Goal: Answer question/provide support: Ask a question

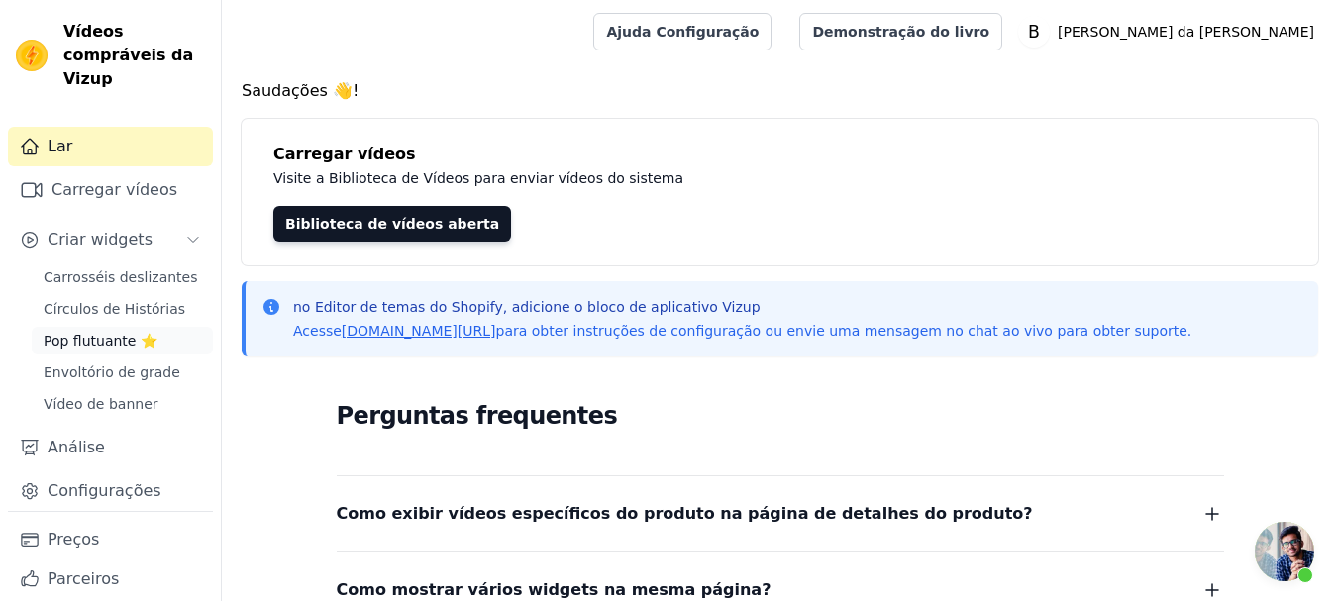
scroll to position [249, 0]
click at [109, 339] on font "Pop flutuante ⭐" at bounding box center [101, 341] width 114 height 16
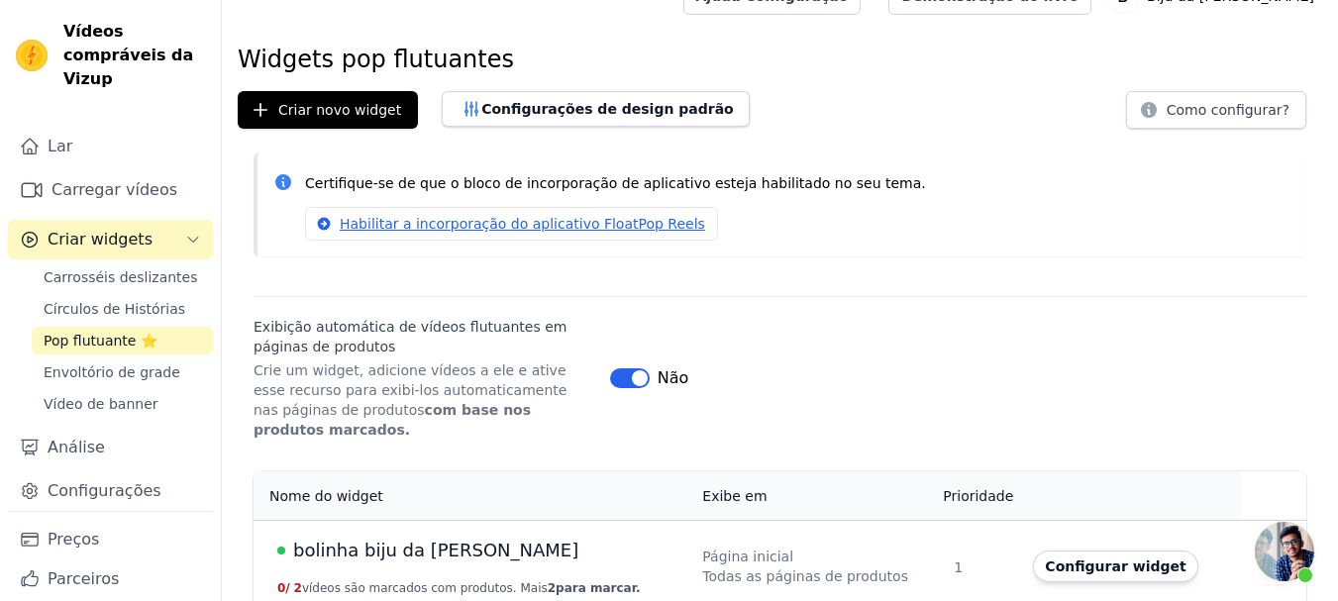
scroll to position [249, 0]
click at [1278, 548] on span "Bate-papo aberto" at bounding box center [1284, 551] width 59 height 59
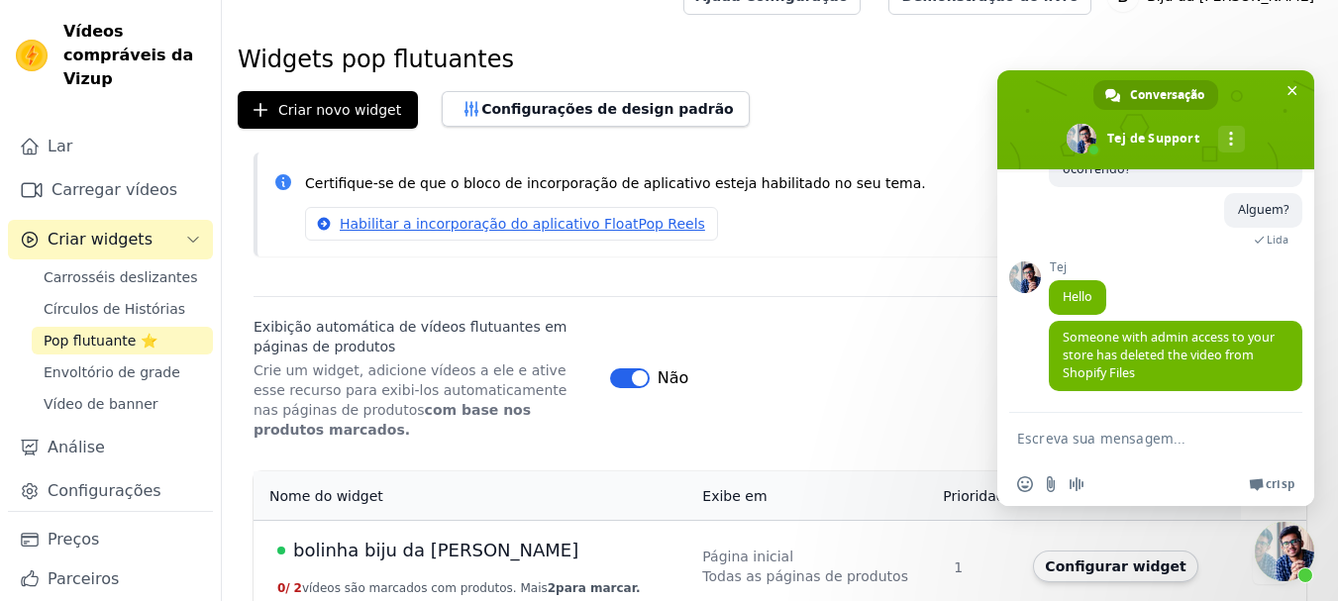
scroll to position [354, 0]
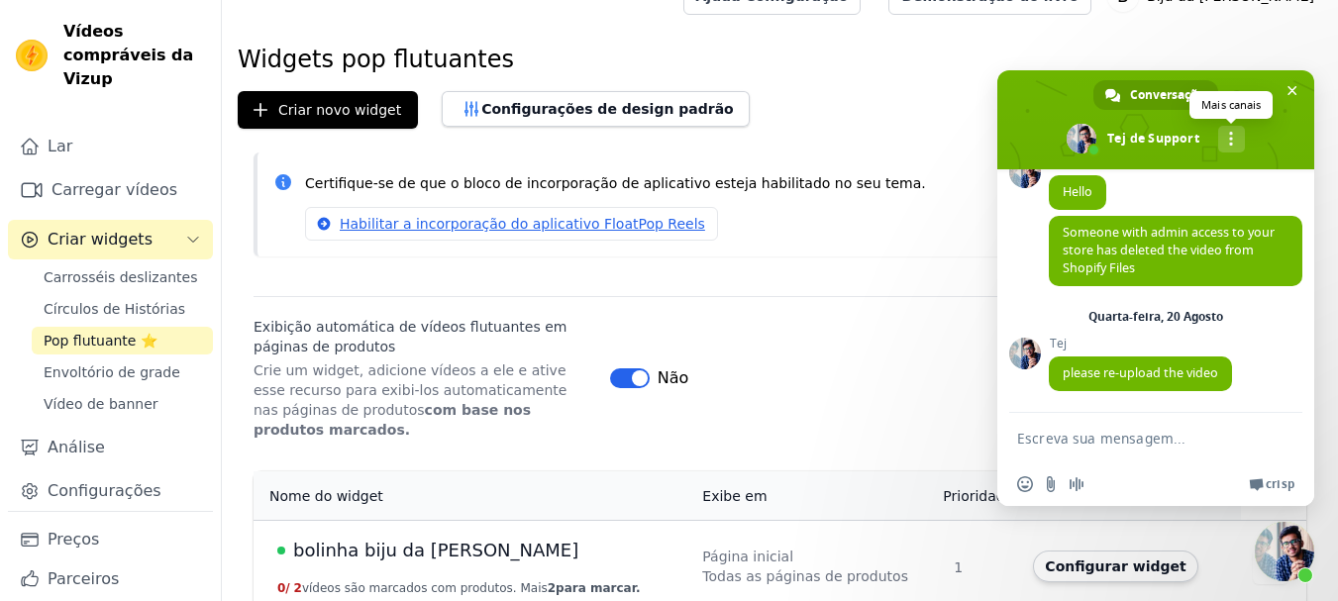
click at [1232, 138] on span at bounding box center [1231, 139] width 4 height 14
click at [1158, 95] on span "Conversação" at bounding box center [1167, 95] width 74 height 30
click at [1070, 446] on textarea "Escreva sua mensagem..." at bounding box center [1136, 438] width 238 height 50
type textarea "Bom dia"
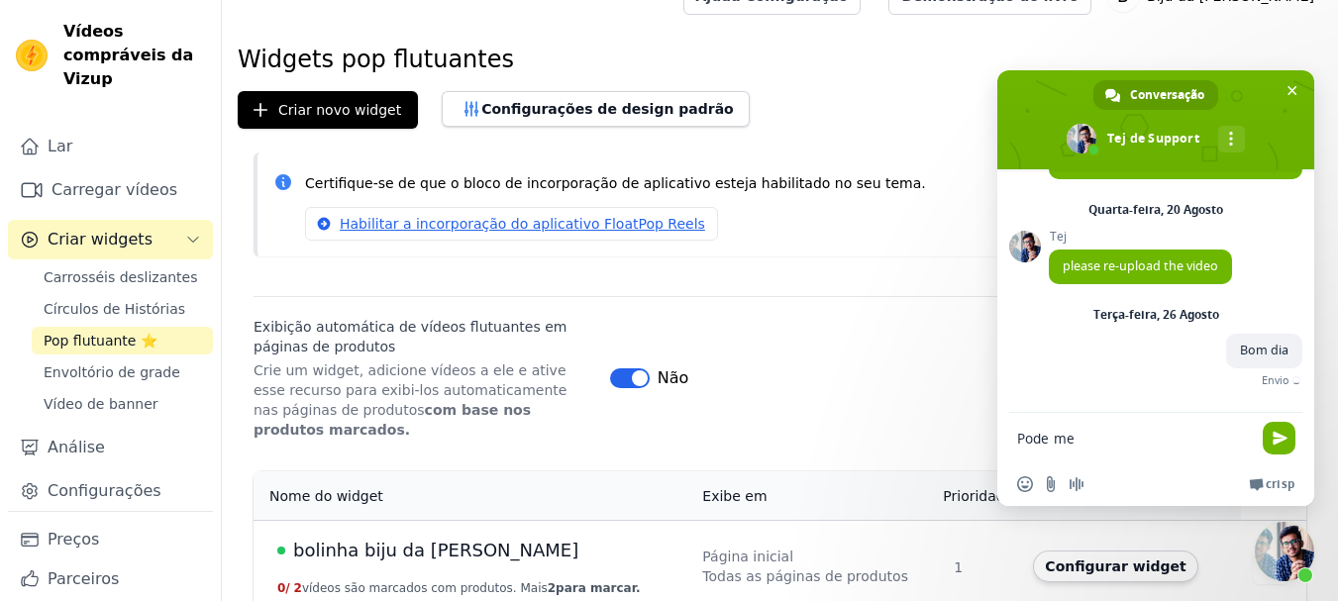
scroll to position [438, 0]
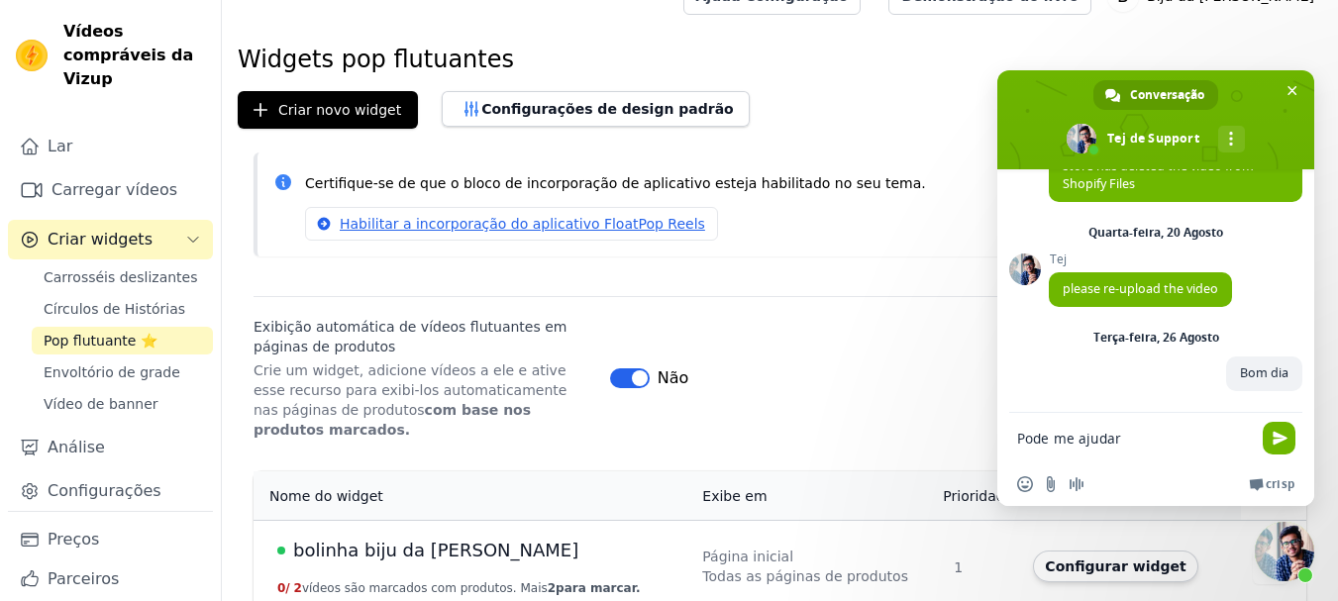
type textarea "Pode me ajudar?"
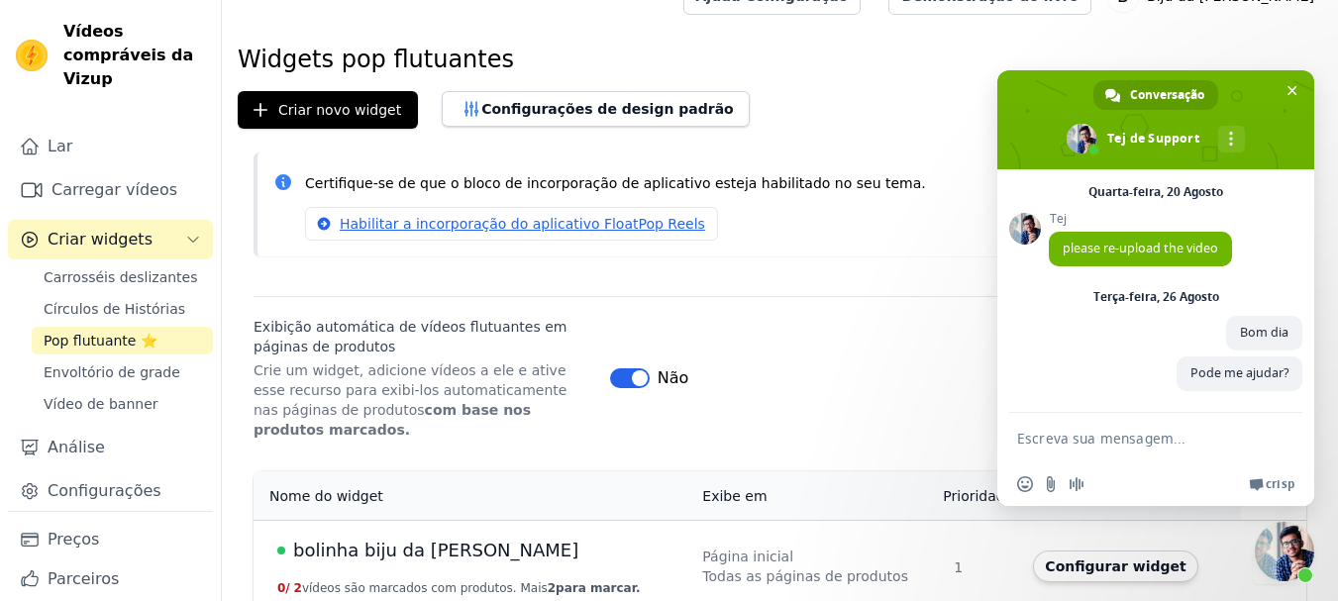
scroll to position [478, 0]
click at [106, 340] on font "Pop flutuante ⭐" at bounding box center [101, 341] width 114 height 16
click at [383, 540] on font "bolinha biju da frida" at bounding box center [435, 550] width 285 height 21
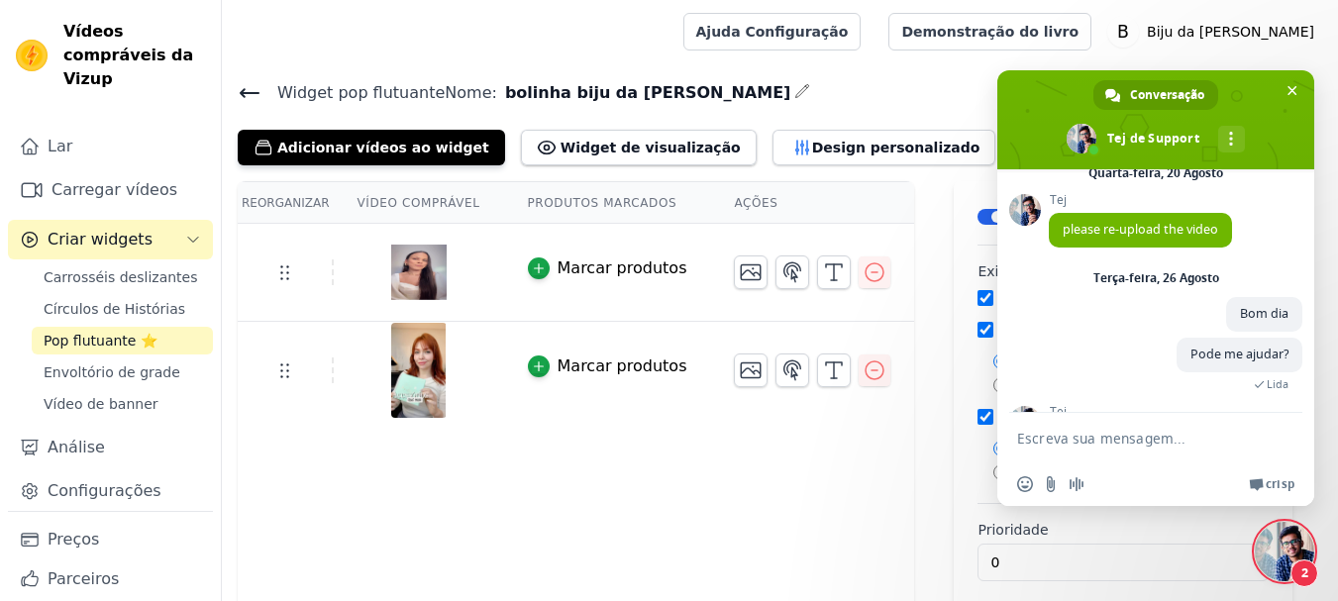
scroll to position [587, 0]
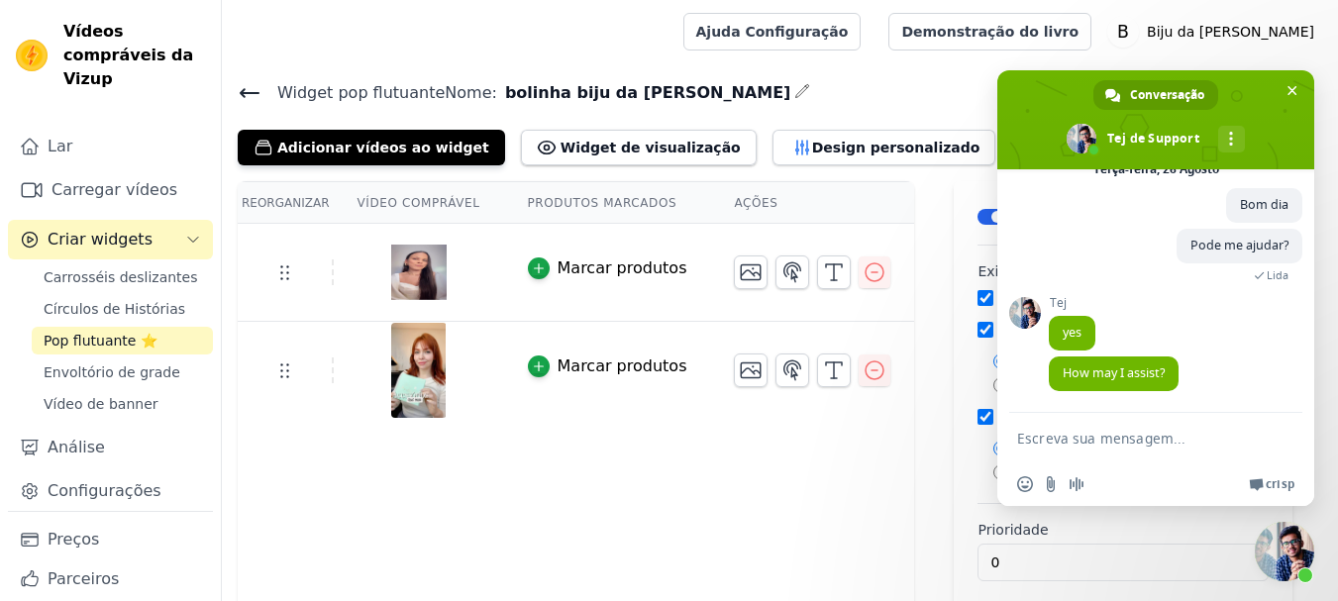
click at [1080, 438] on textarea "Escreva sua mensagem..." at bounding box center [1136, 438] width 238 height 50
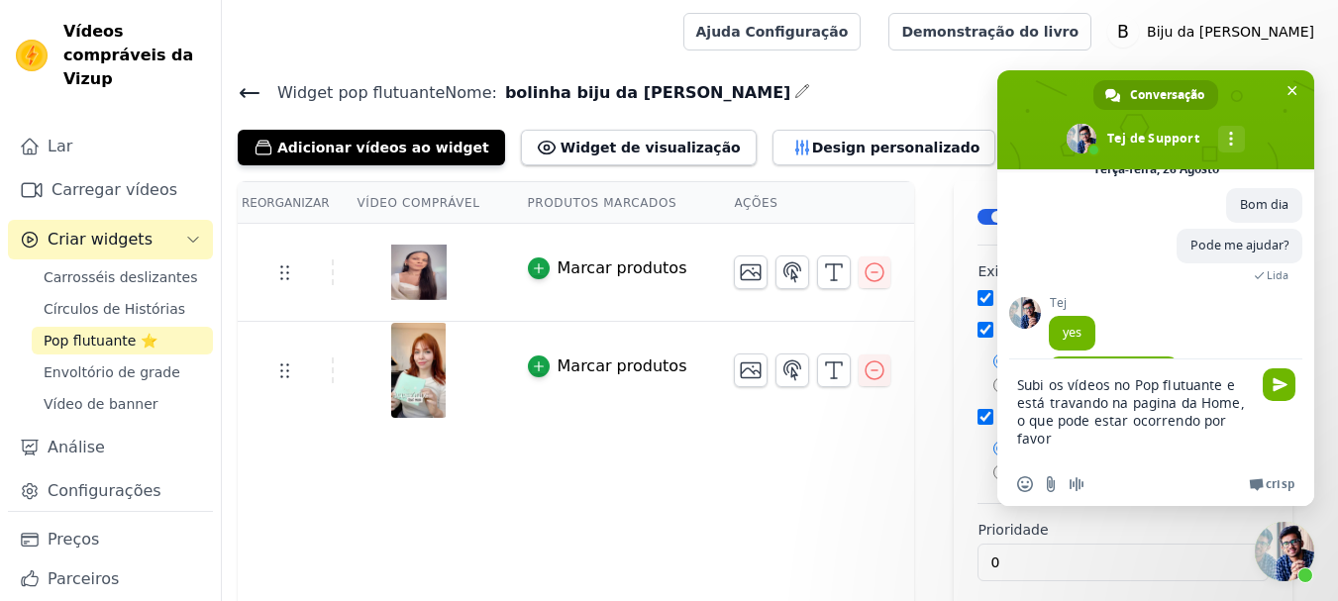
type textarea "Subi os vídeos no Pop flutuante e está travando na pagina da Home, o que pode e…"
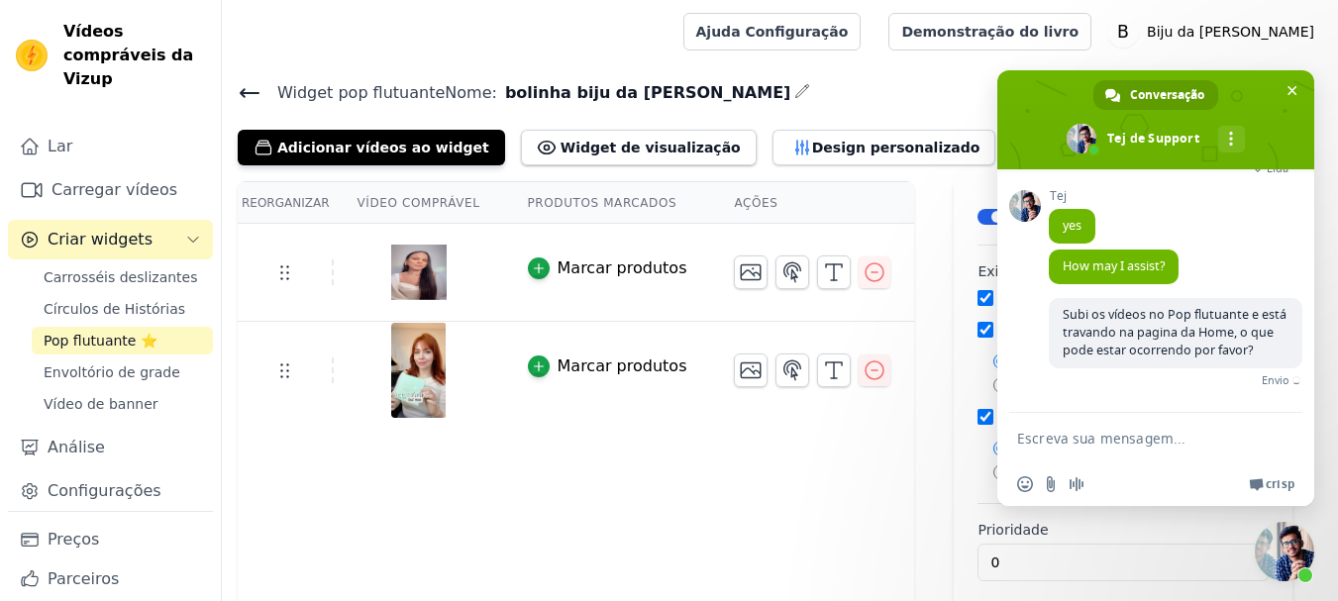
scroll to position [689, 0]
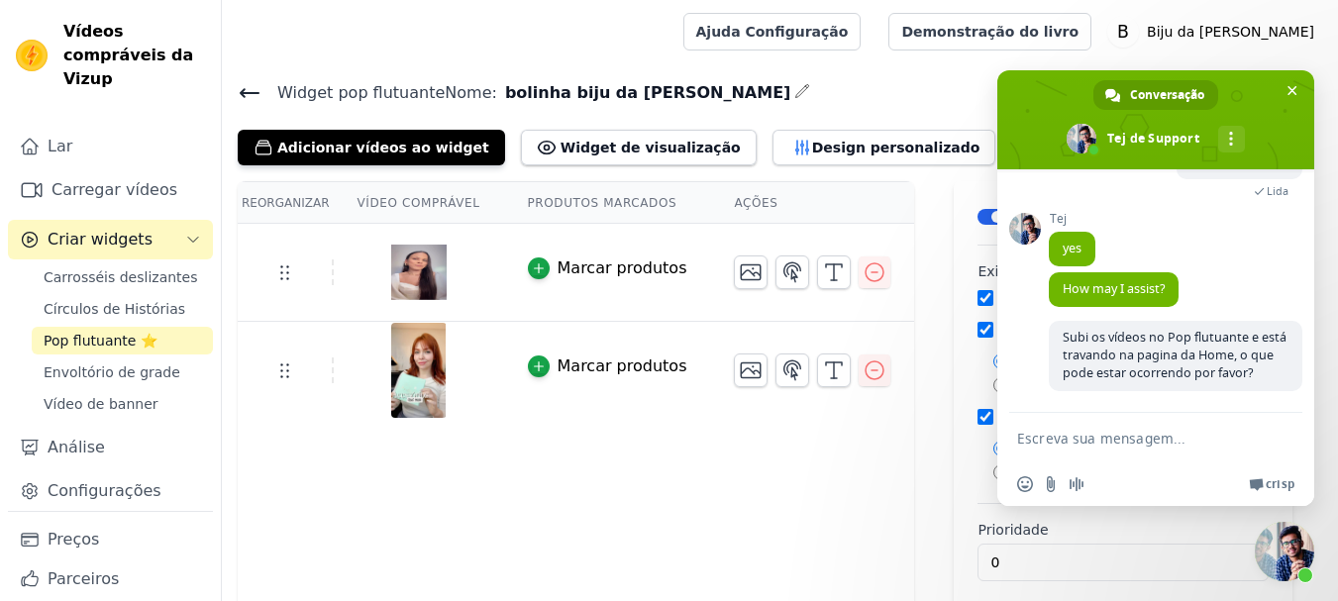
click at [1049, 433] on textarea "Escreva sua mensagem..." at bounding box center [1136, 438] width 238 height 50
paste textarea "https://bijudafrida.com.br/"
type textarea "https://bijudafrida.com.br/"
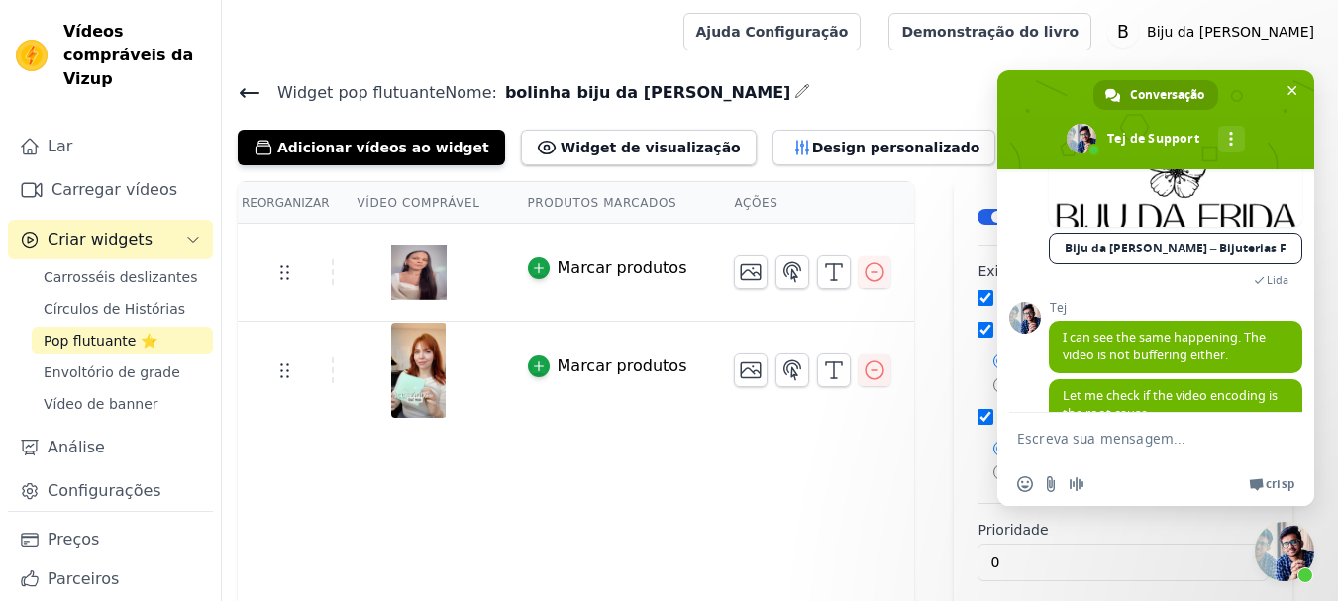
scroll to position [1002, 0]
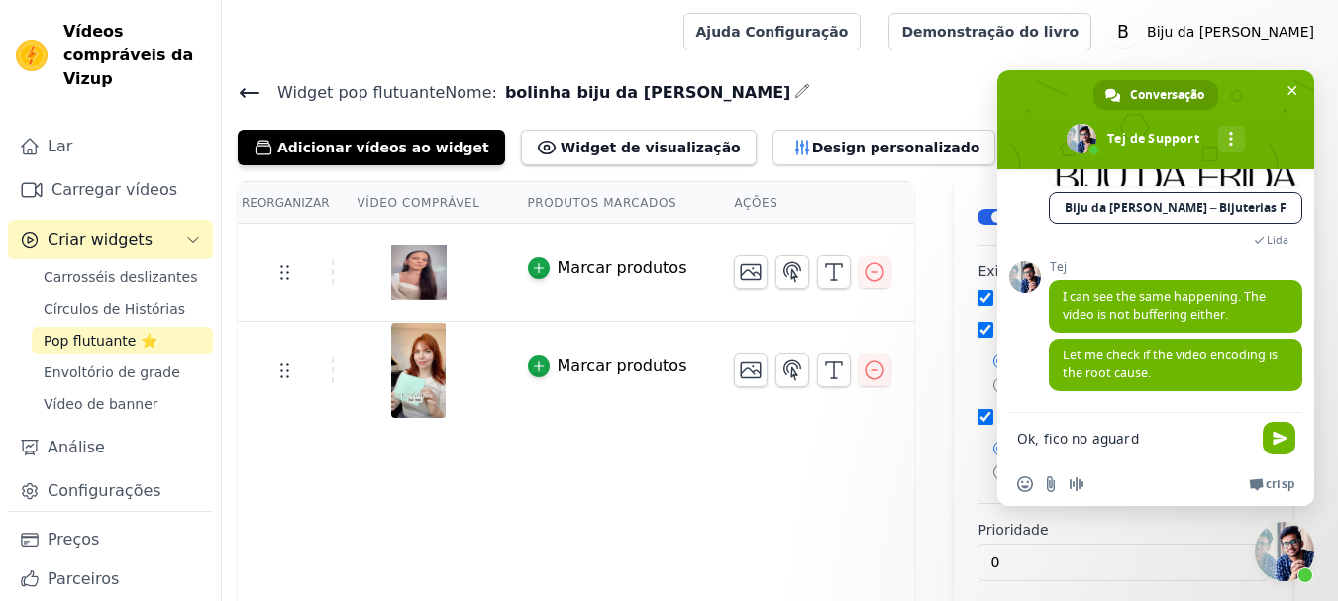
type textarea "Ok, fico no aguardo"
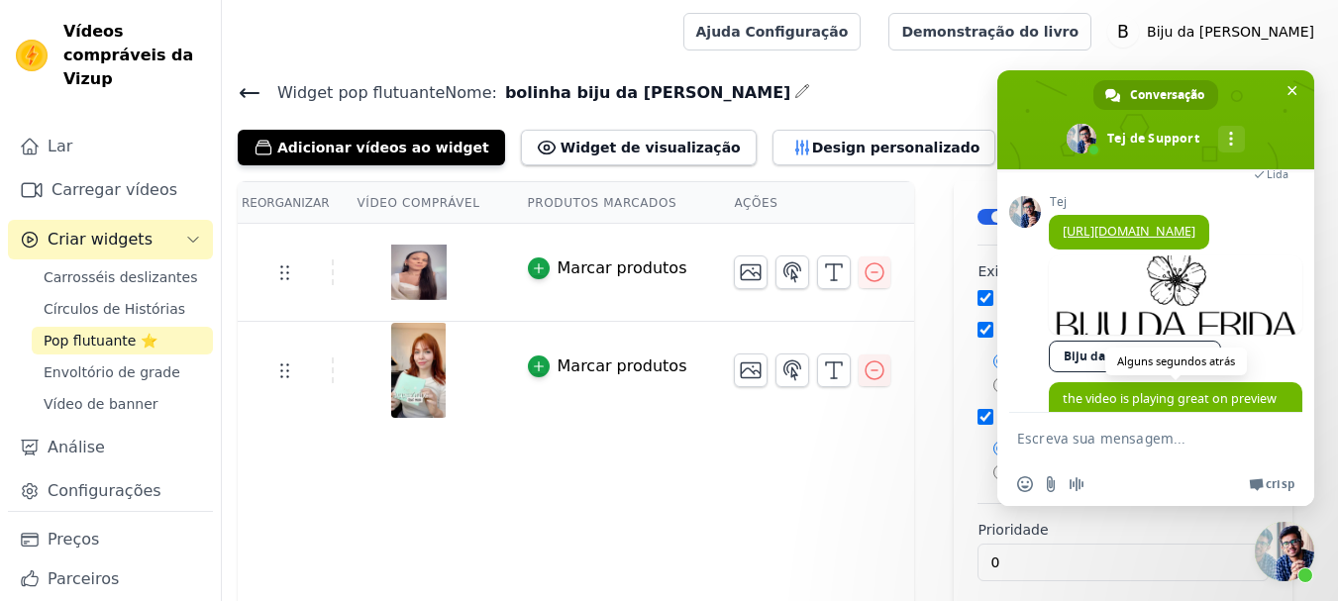
scroll to position [1361, 0]
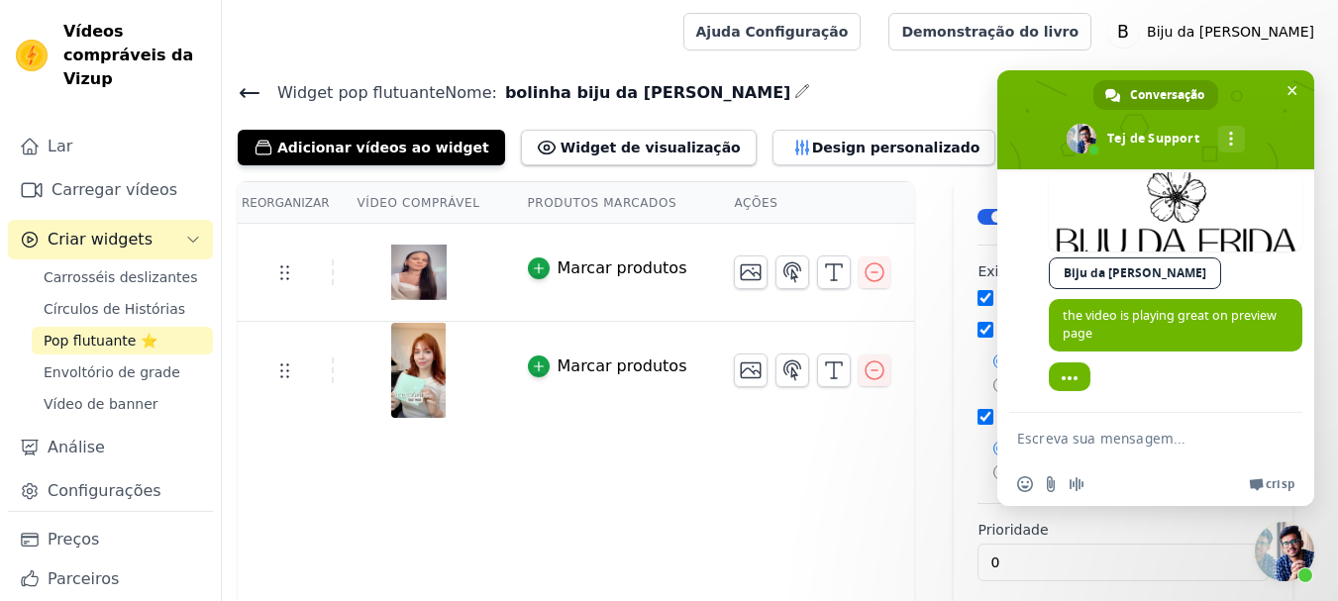
click at [1104, 272] on link "[PERSON_NAME] da [PERSON_NAME]" at bounding box center [1135, 274] width 172 height 32
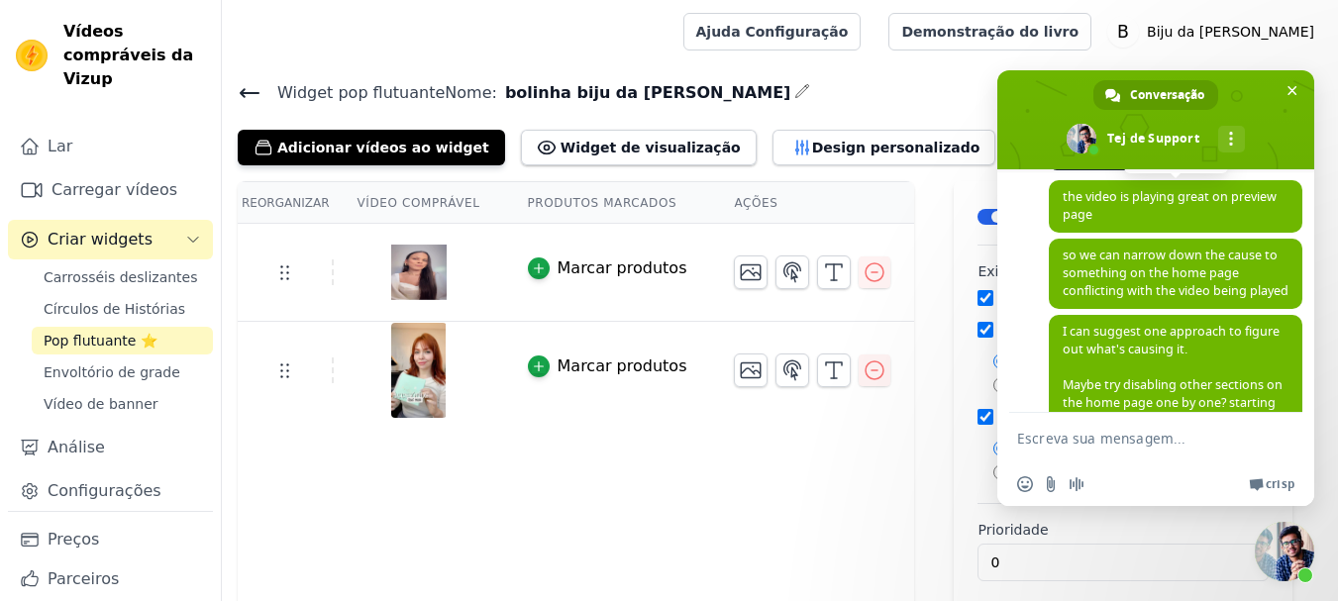
scroll to position [1563, 0]
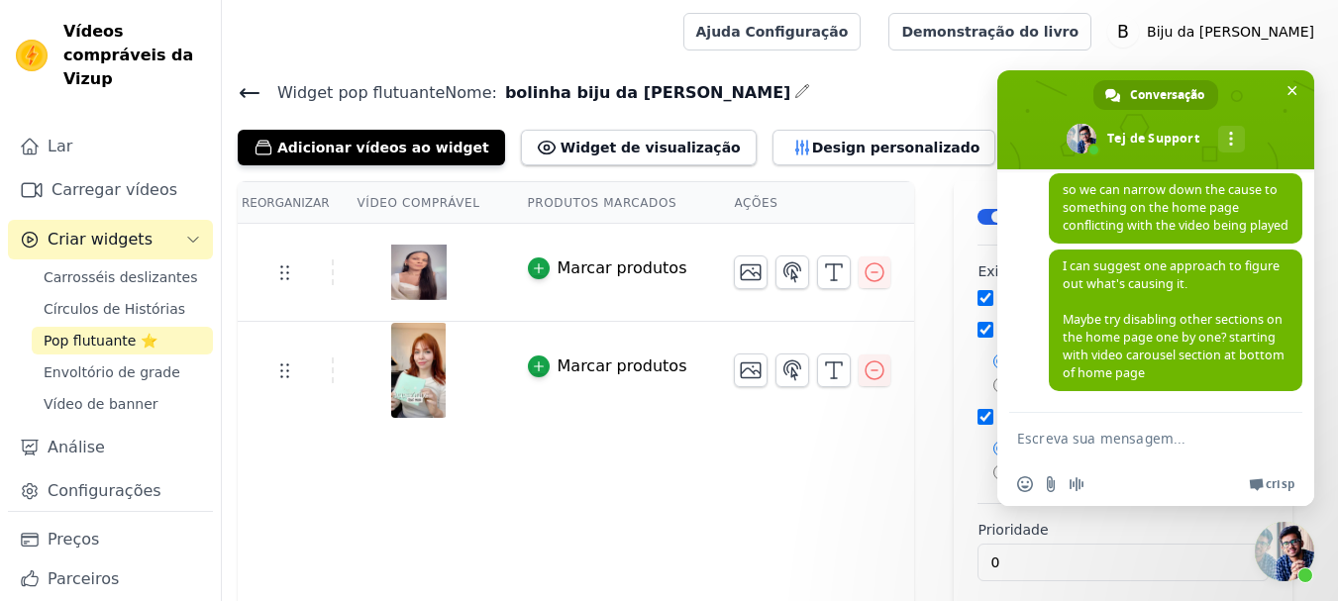
click at [1039, 435] on textarea "Escreva sua mensagem..." at bounding box center [1136, 438] width 238 height 50
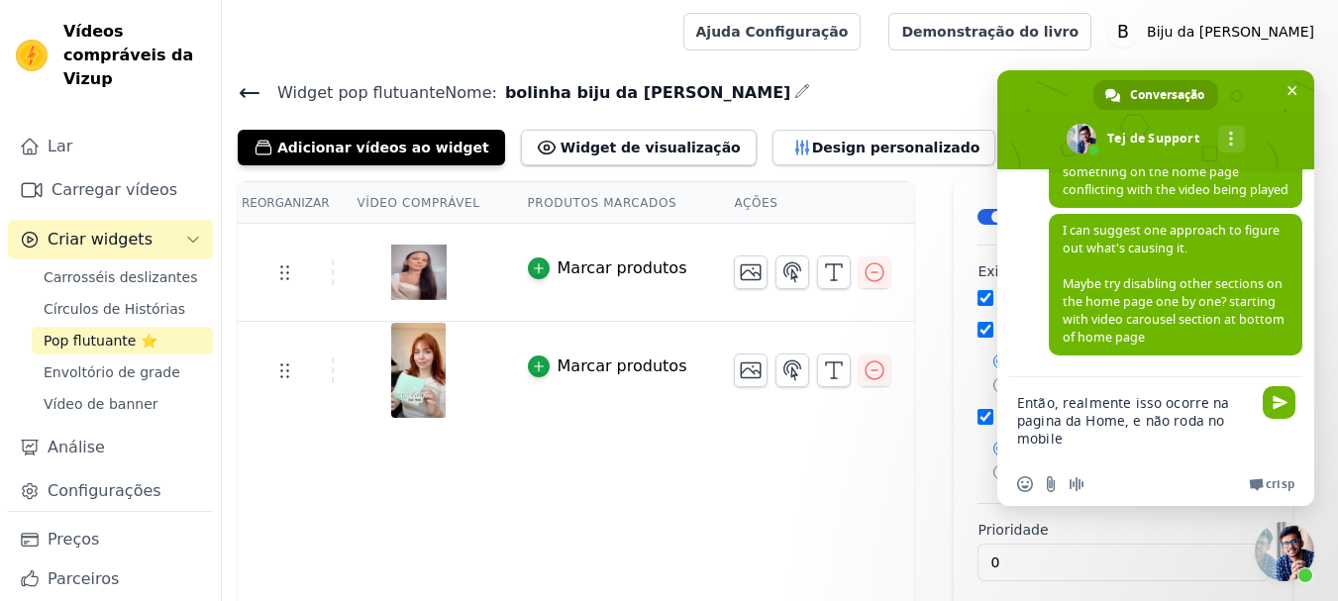
click at [1205, 421] on textarea "Então, realmente isso ocorre na pagina da Home, e não roda no mobile" at bounding box center [1136, 419] width 238 height 85
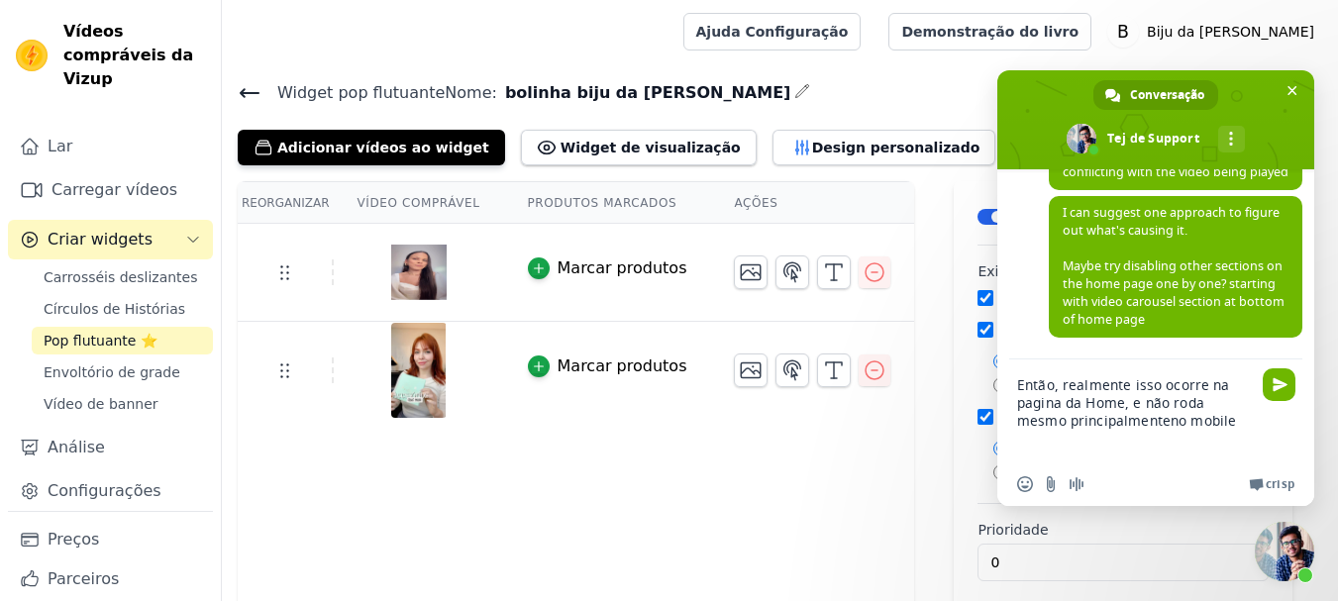
type textarea "Então, realmente isso ocorre na pagina da Home, e não roda mesmo principalmente…"
click at [1189, 417] on textarea "Então, realmente isso ocorre na pagina da Home, e não roda mesmo principalmente…" at bounding box center [1136, 411] width 238 height 103
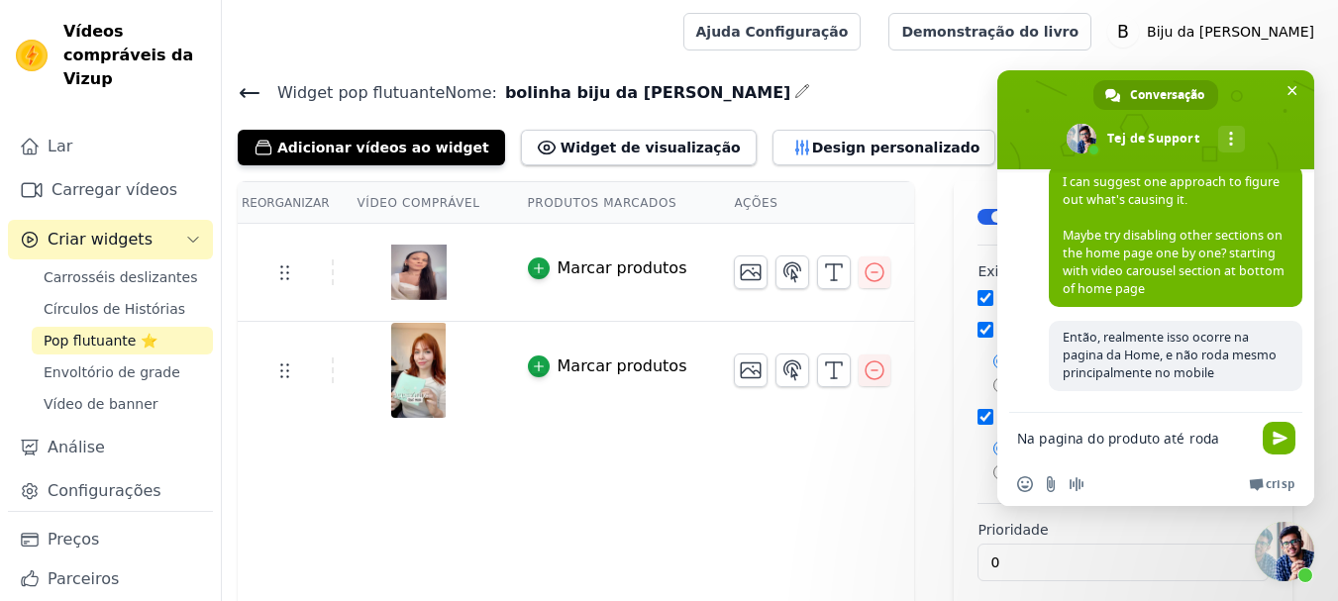
scroll to position [1665, 0]
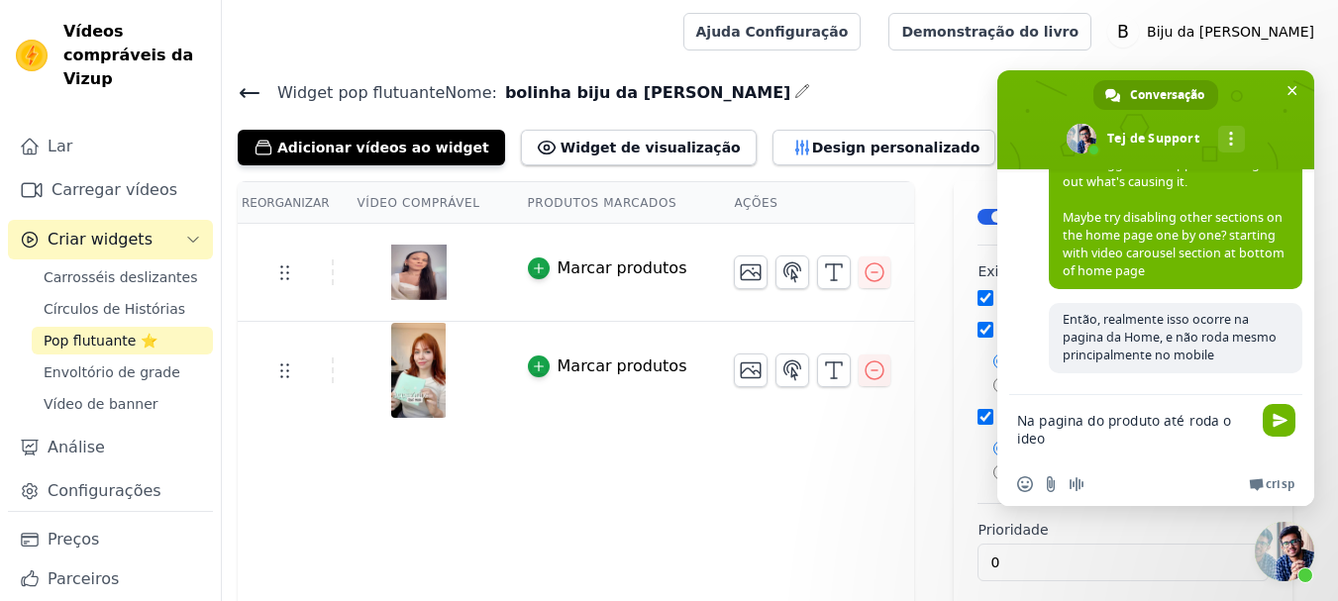
click at [1022, 434] on textarea "Na pagina do produto até roda o ideo" at bounding box center [1136, 428] width 238 height 67
click at [1230, 420] on textarea "Na pagina do produto até roda o vídeo" at bounding box center [1136, 428] width 238 height 67
click at [1111, 437] on textarea "Na pagina do produto até roda o mesmo vídeo" at bounding box center [1136, 428] width 238 height 67
type textarea "Na pagina do produto até roda o mesmo vídeo..."
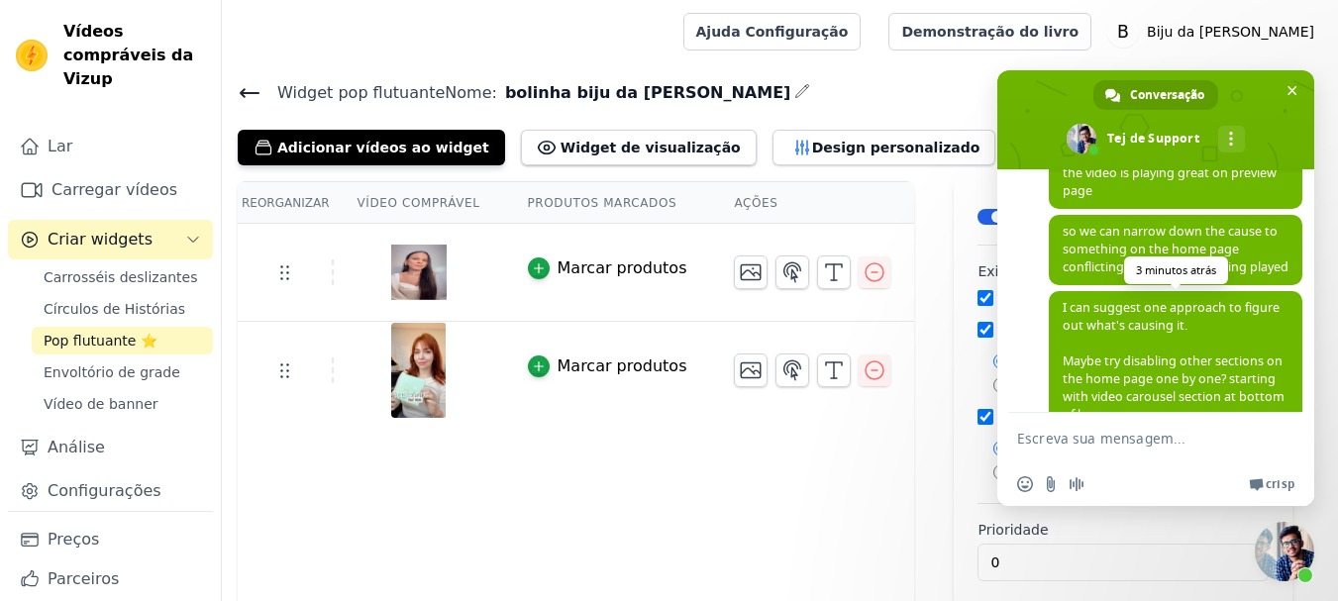
scroll to position [1587, 0]
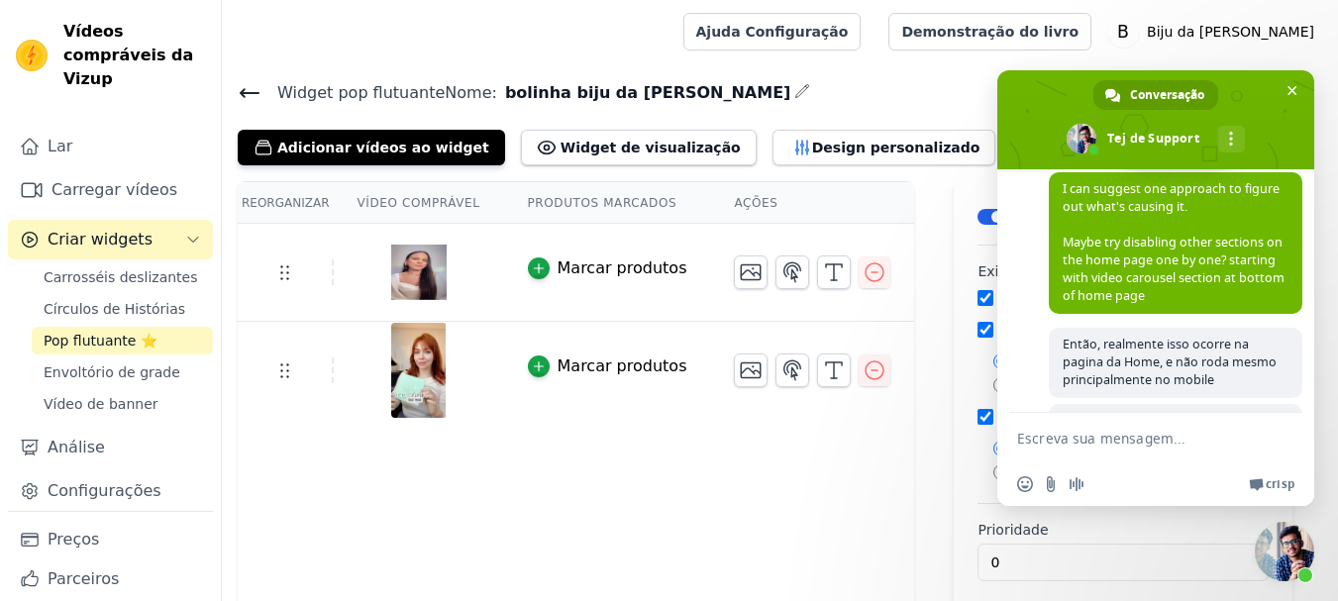
drag, startPoint x: 1255, startPoint y: 256, endPoint x: 1277, endPoint y: 294, distance: 44.4
click at [1277, 294] on span "I can suggest one approach to figure out what's causing it. Maybe try disabling…" at bounding box center [1176, 243] width 254 height 142
click at [1248, 283] on span "I can suggest one approach to figure out what's causing it. Maybe try disabling…" at bounding box center [1176, 243] width 254 height 142
drag, startPoint x: 1248, startPoint y: 283, endPoint x: 1282, endPoint y: 280, distance: 33.8
click at [1282, 280] on span "I can suggest one approach to figure out what's causing it. Maybe try disabling…" at bounding box center [1176, 243] width 254 height 142
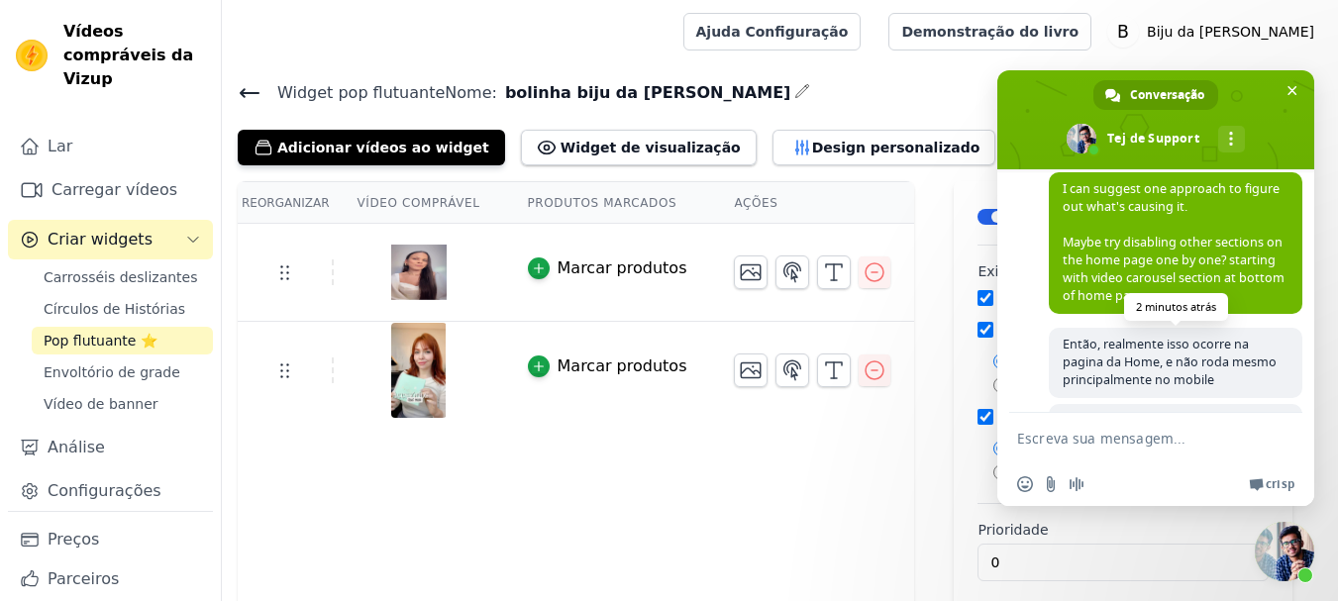
scroll to position [1706, 0]
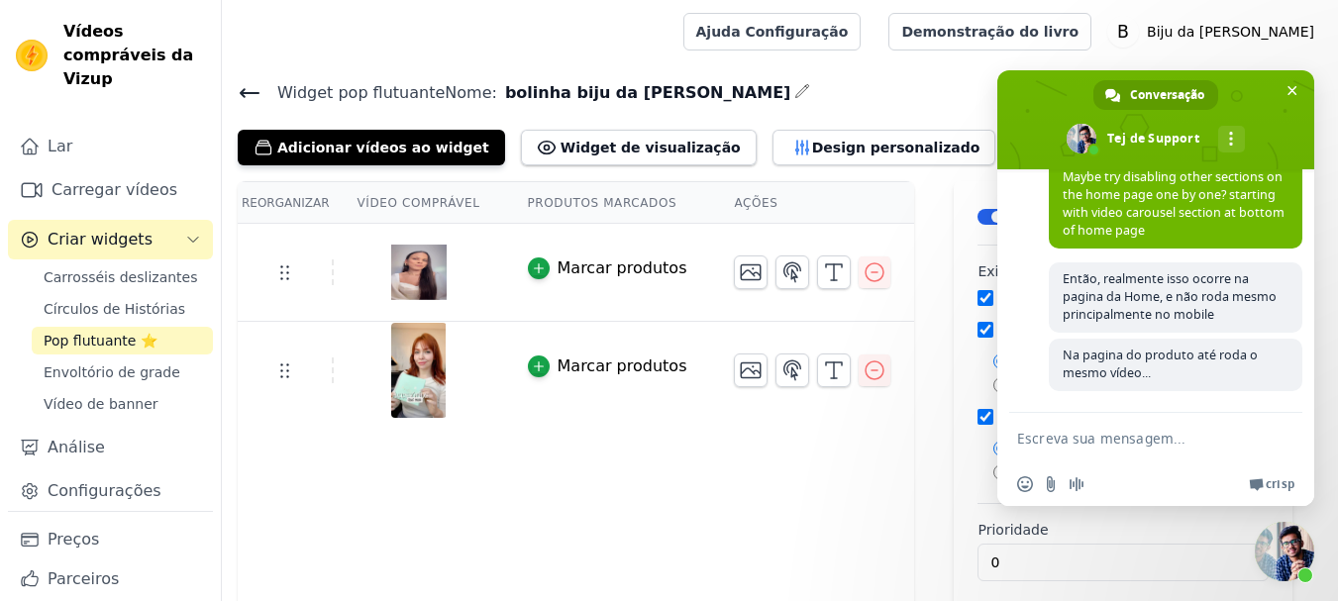
click at [1108, 435] on textarea "Escreva sua mensagem..." at bounding box center [1136, 438] width 238 height 50
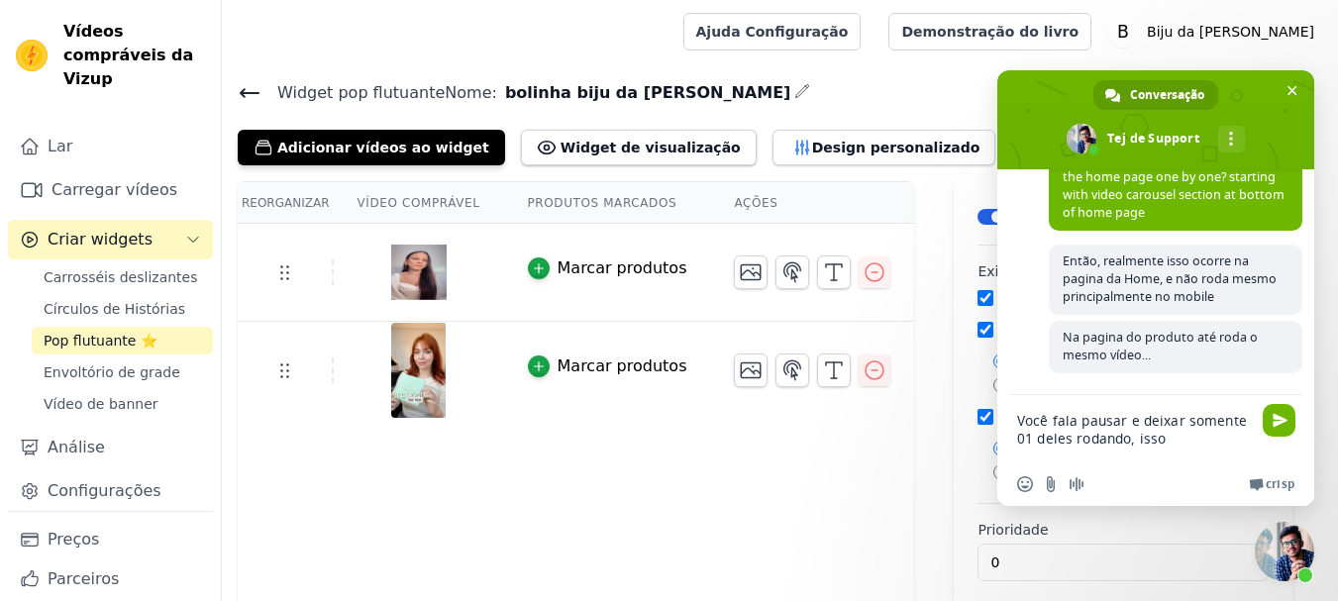
type textarea "Você fala pausar e deixar somente 01 deles rodando, isso?"
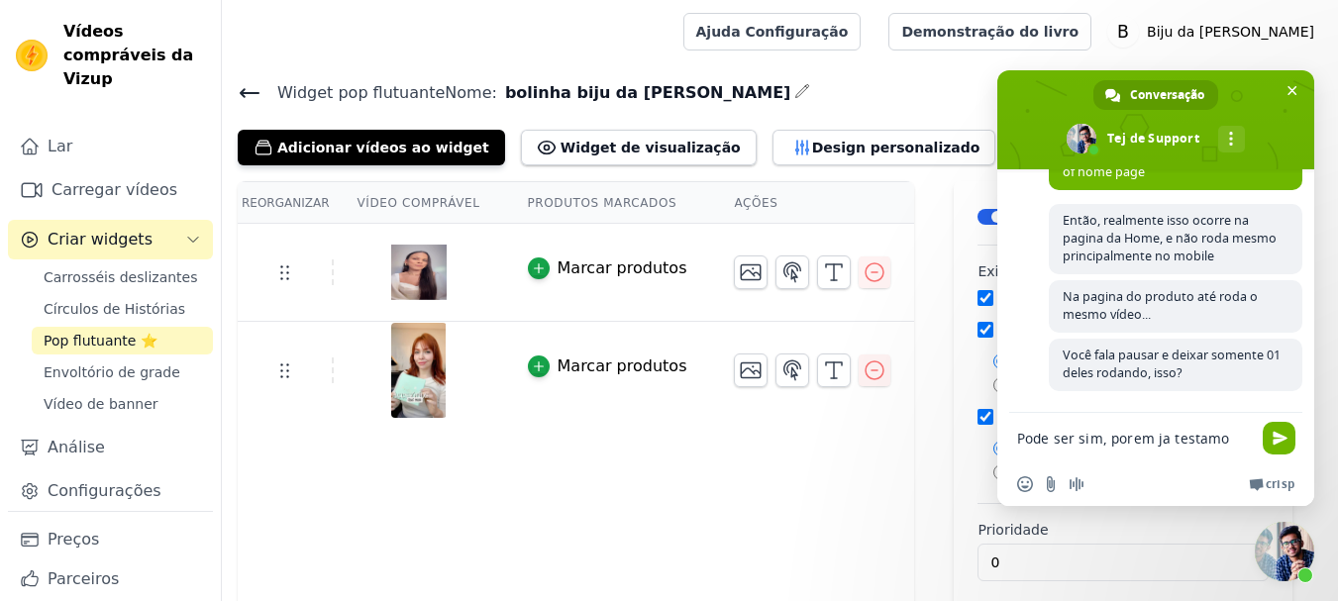
scroll to position [1782, 0]
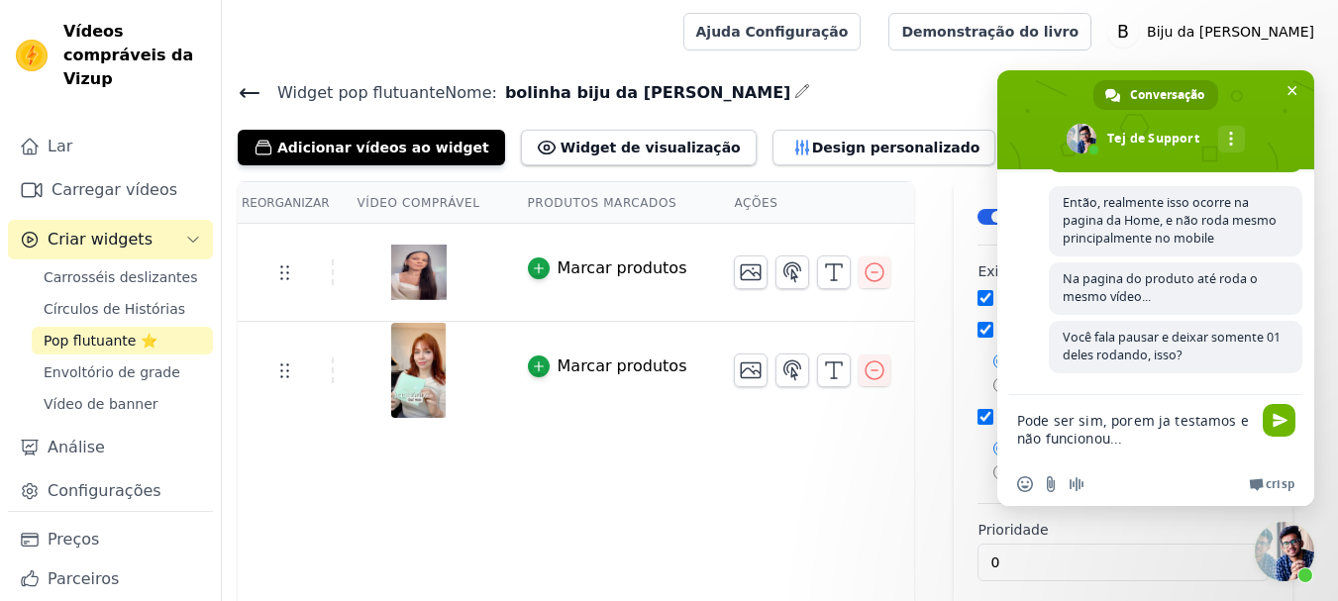
type textarea "Pode ser sim, porem já testamos e não funcionou..."
click at [1138, 441] on textarea "Pode ser sim, porem já testamos e não funcionou..." at bounding box center [1136, 428] width 238 height 67
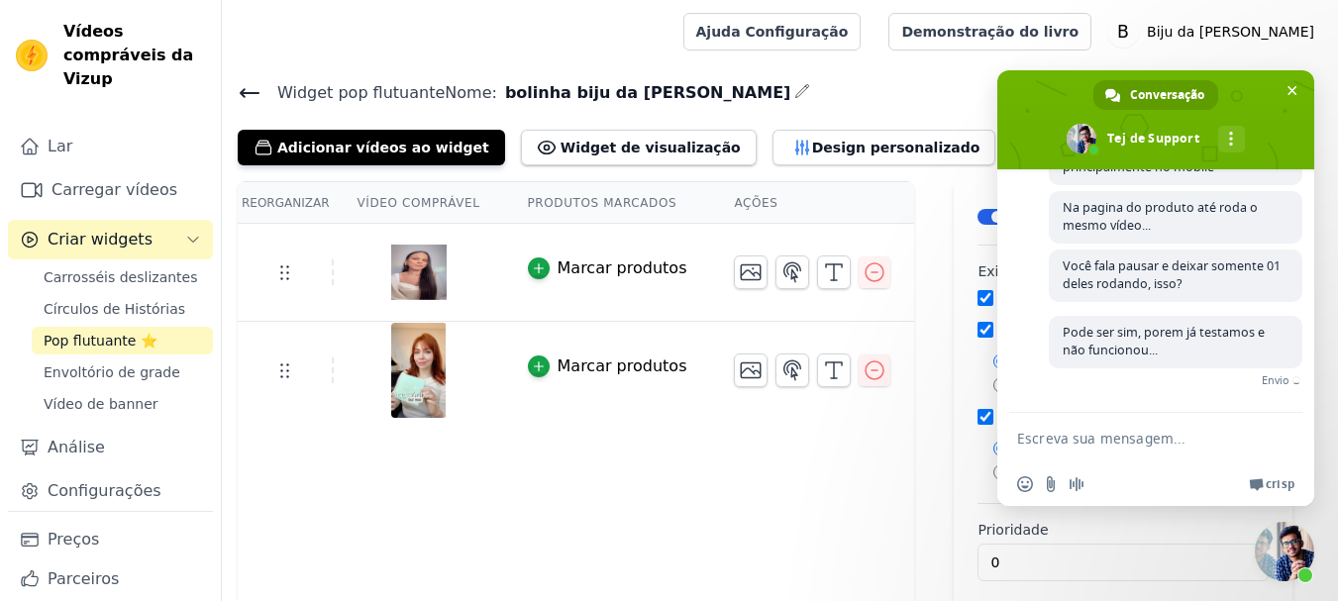
scroll to position [1823, 0]
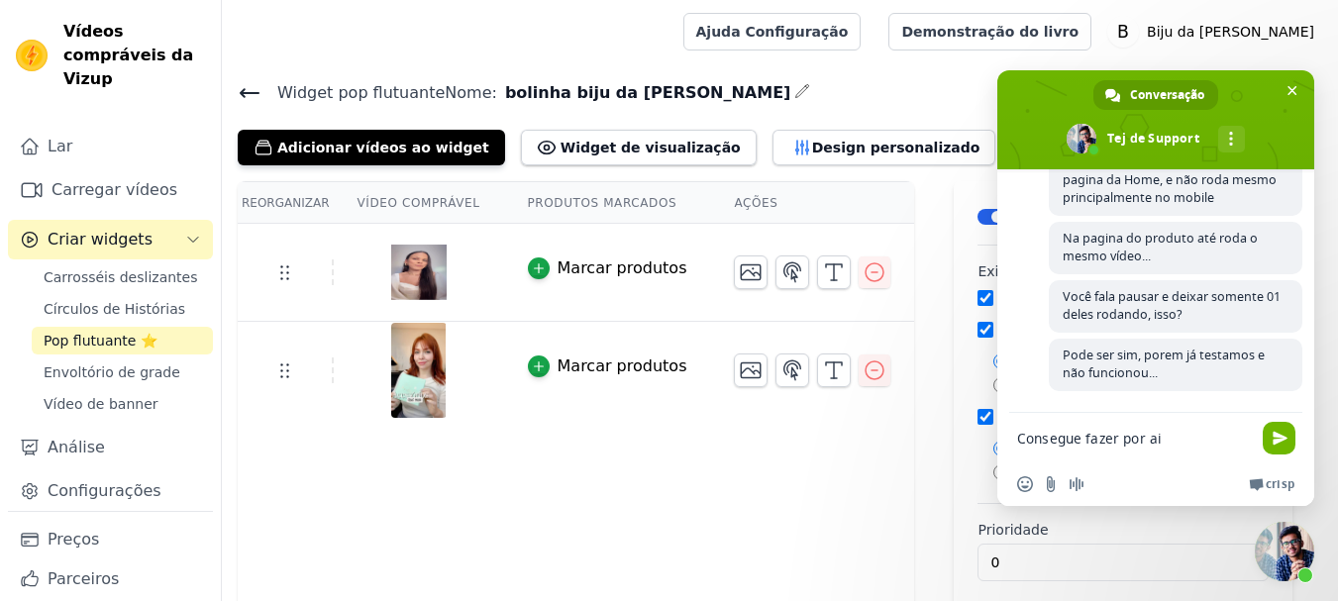
type textarea "Consegue fazer por ai?"
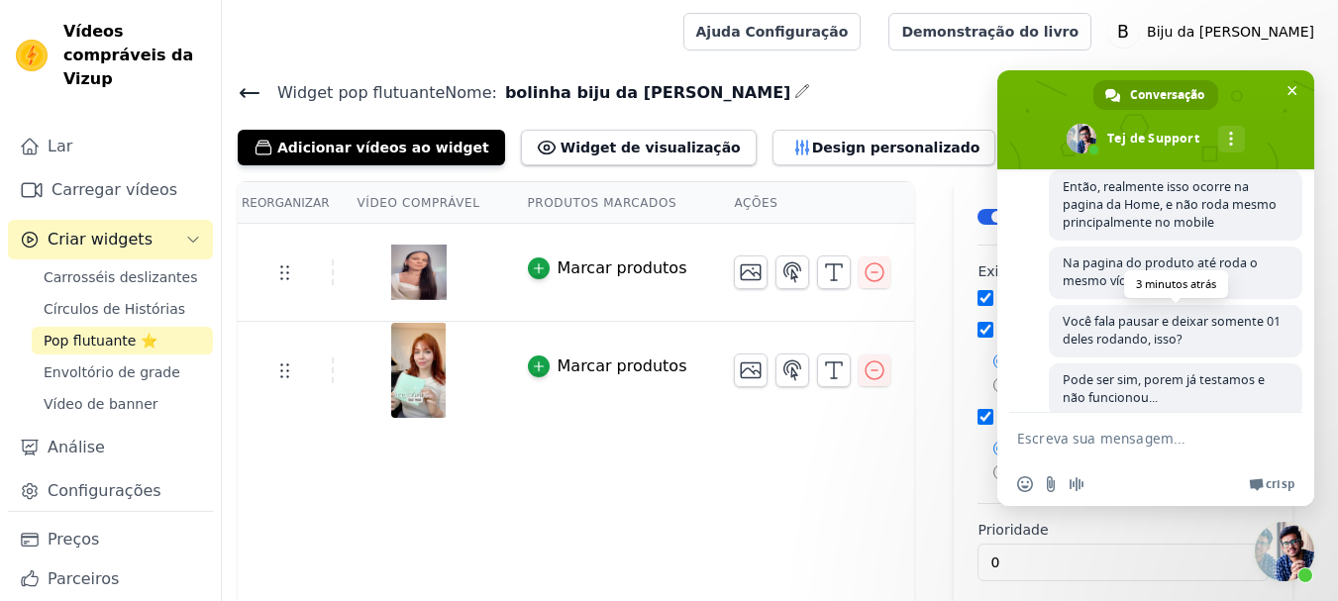
scroll to position [1863, 0]
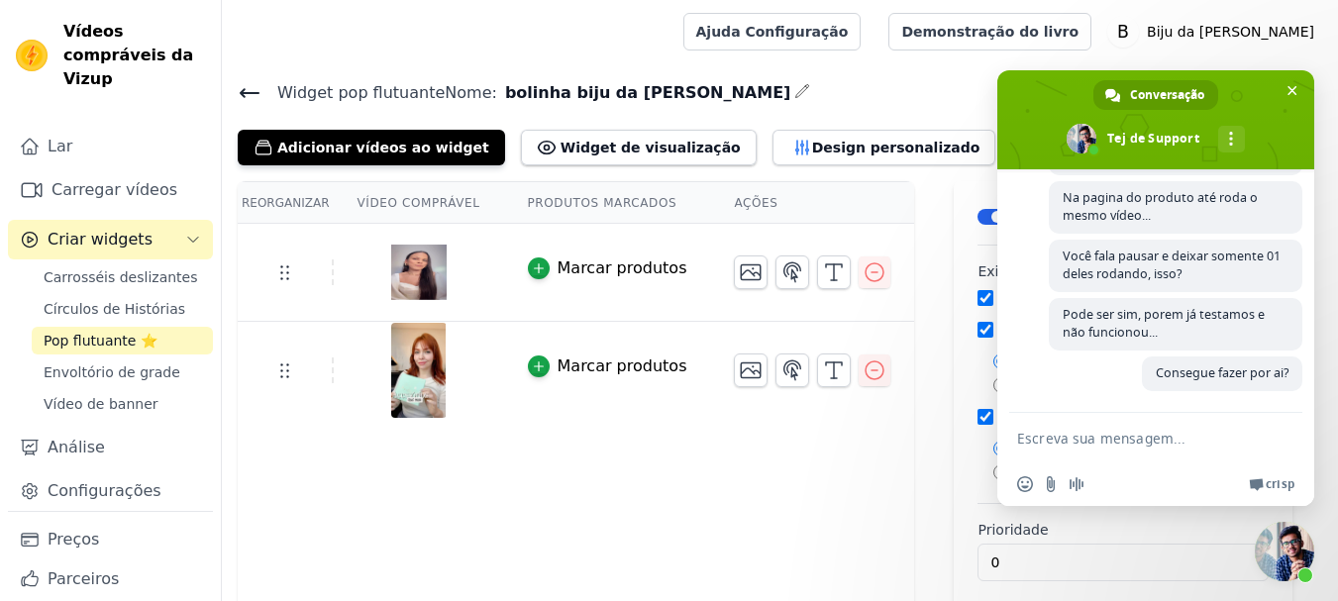
click at [98, 338] on font "Pop flutuante ⭐" at bounding box center [101, 341] width 114 height 16
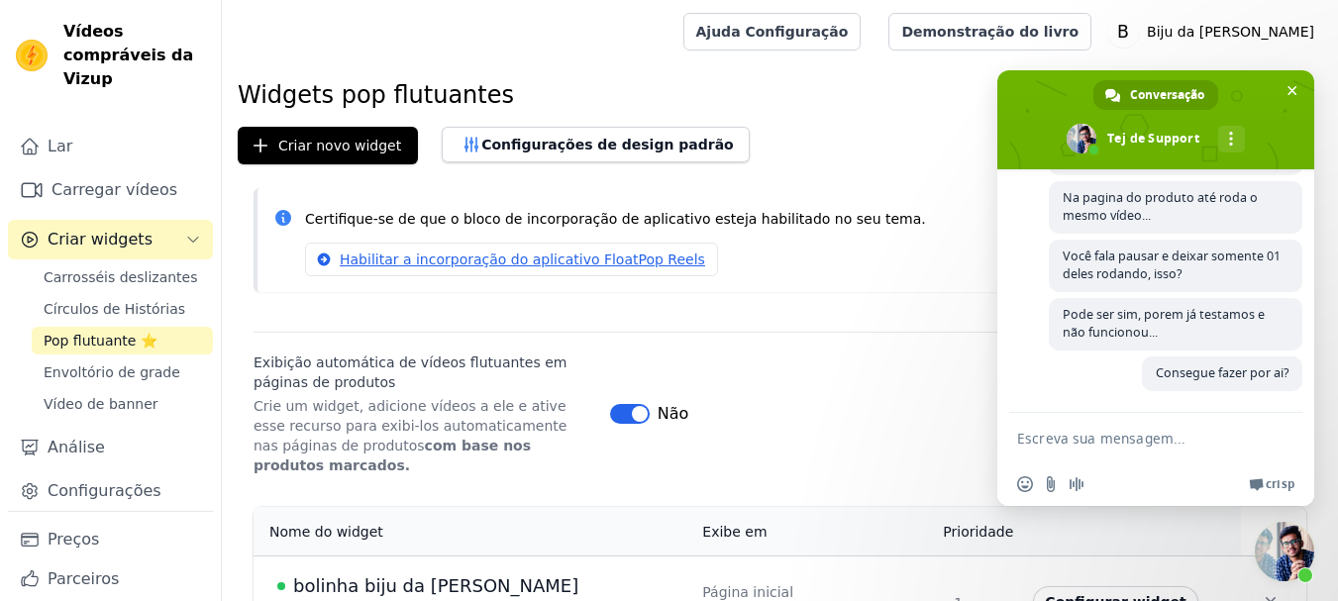
scroll to position [36, 0]
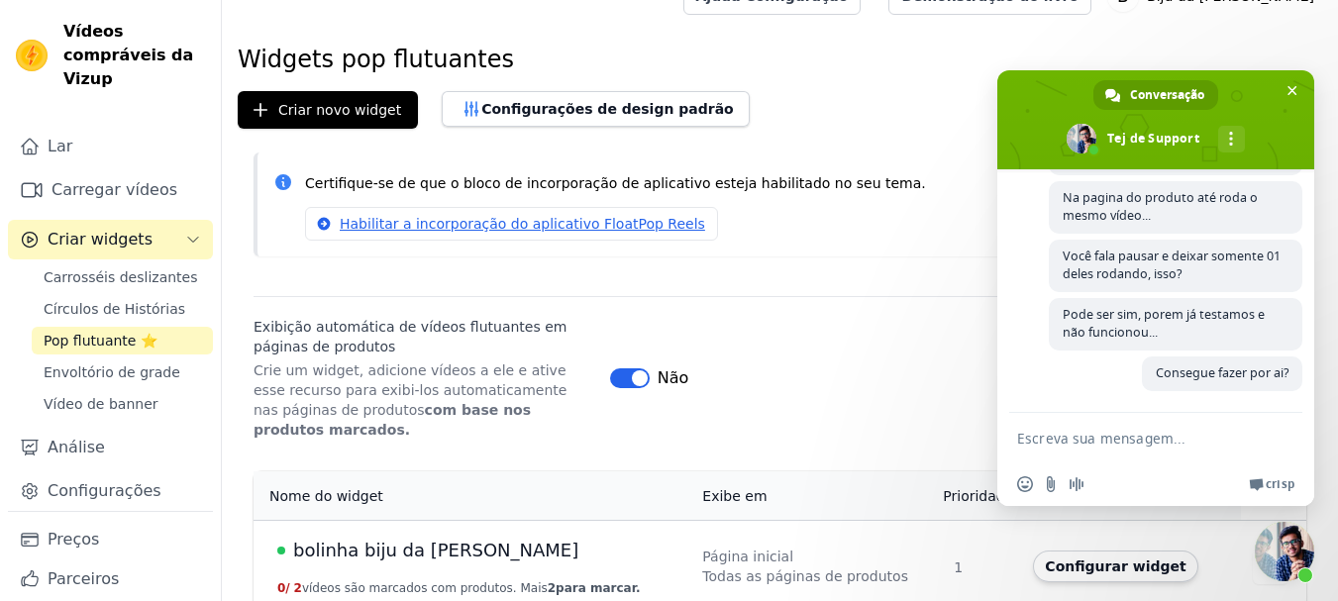
click at [411, 540] on font "bolinha biju da frida" at bounding box center [435, 550] width 285 height 21
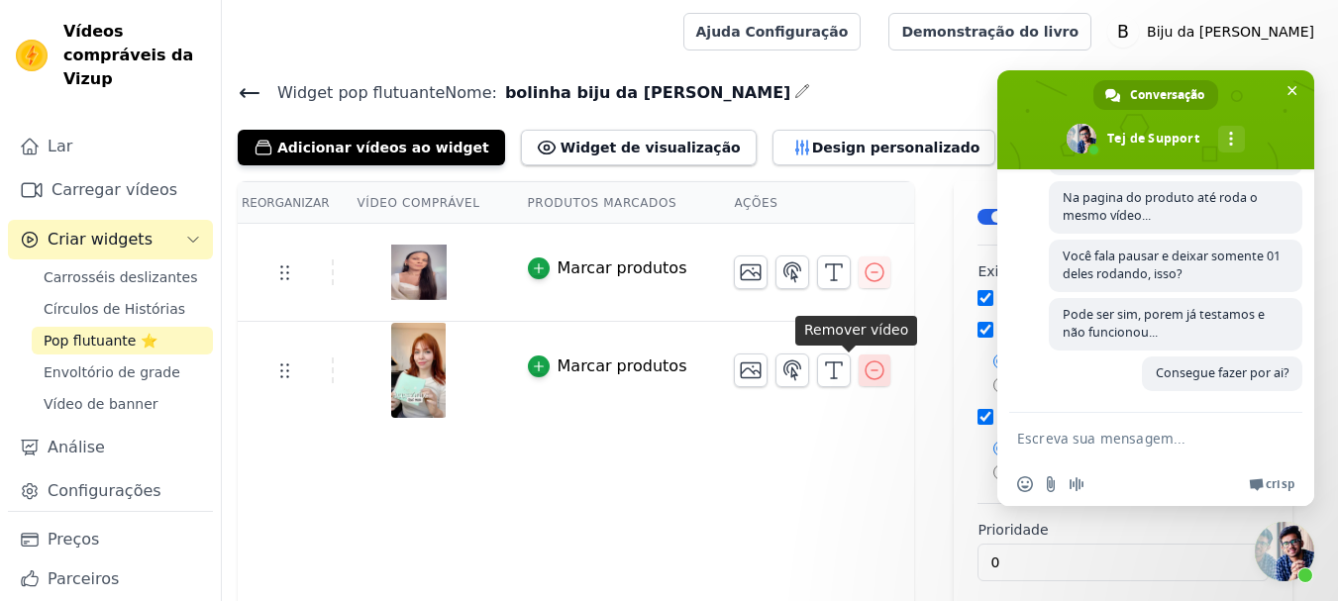
click at [863, 373] on icon "button" at bounding box center [875, 371] width 24 height 24
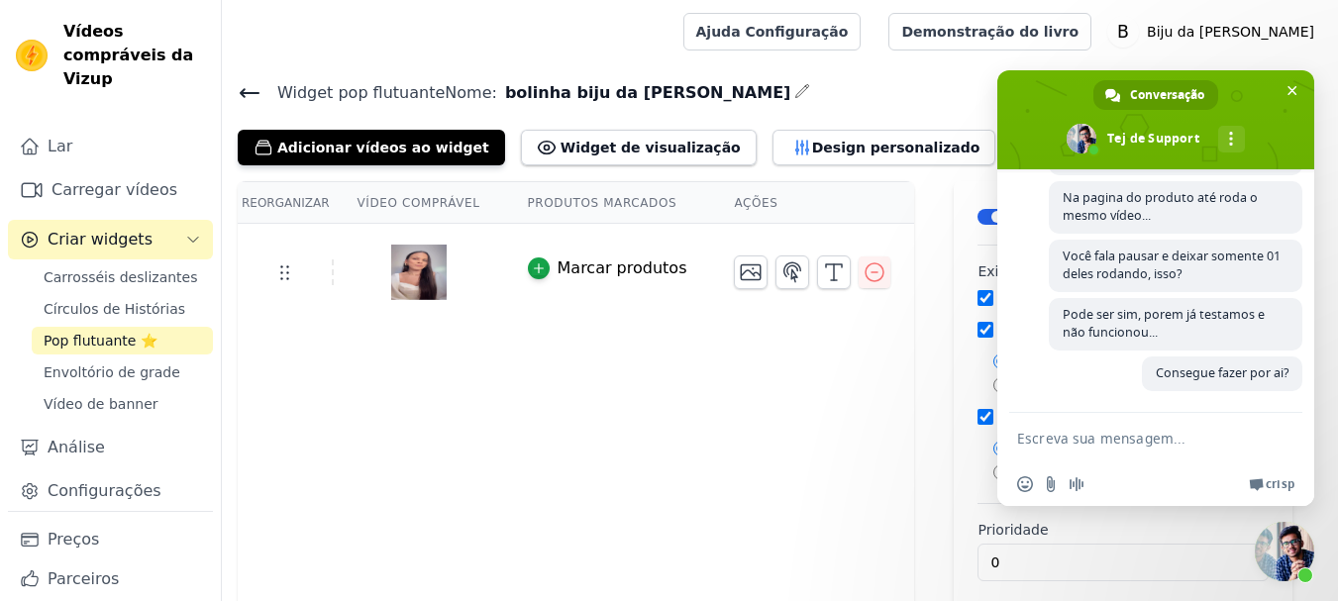
click at [609, 199] on font "Produtos marcados" at bounding box center [603, 203] width 150 height 14
click at [734, 203] on font "Ações" at bounding box center [756, 203] width 44 height 14
click at [812, 146] on font "Design personalizado" at bounding box center [896, 148] width 168 height 16
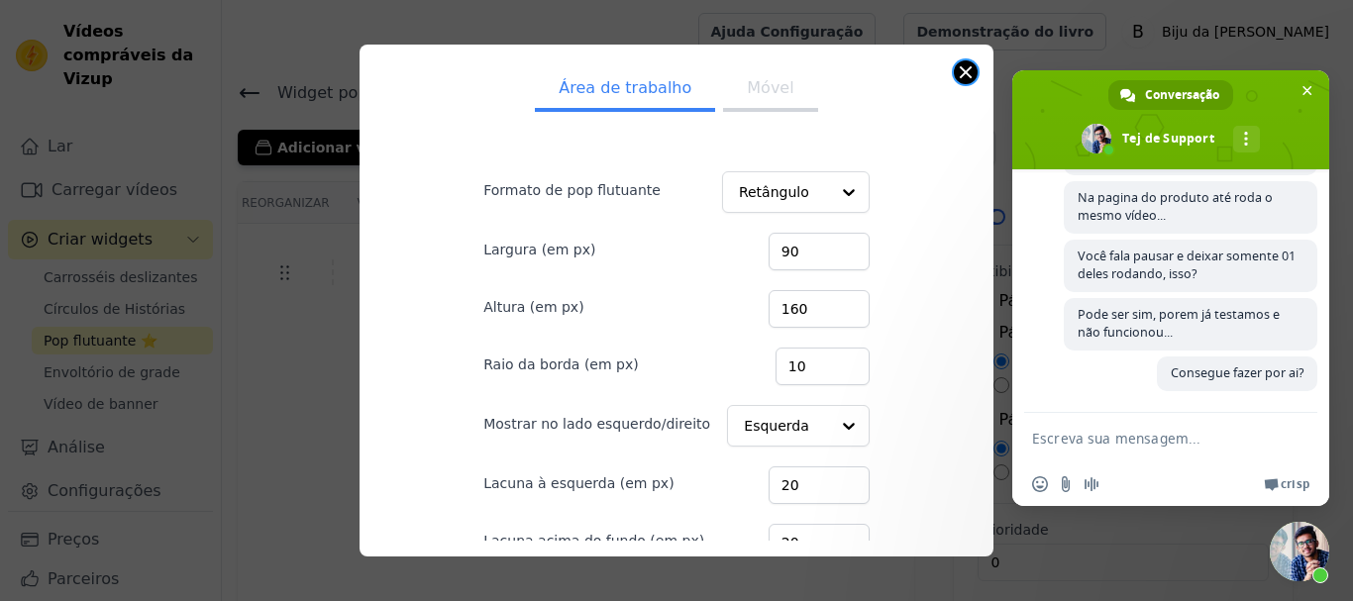
click at [970, 69] on button "Fechar modal" at bounding box center [966, 72] width 24 height 24
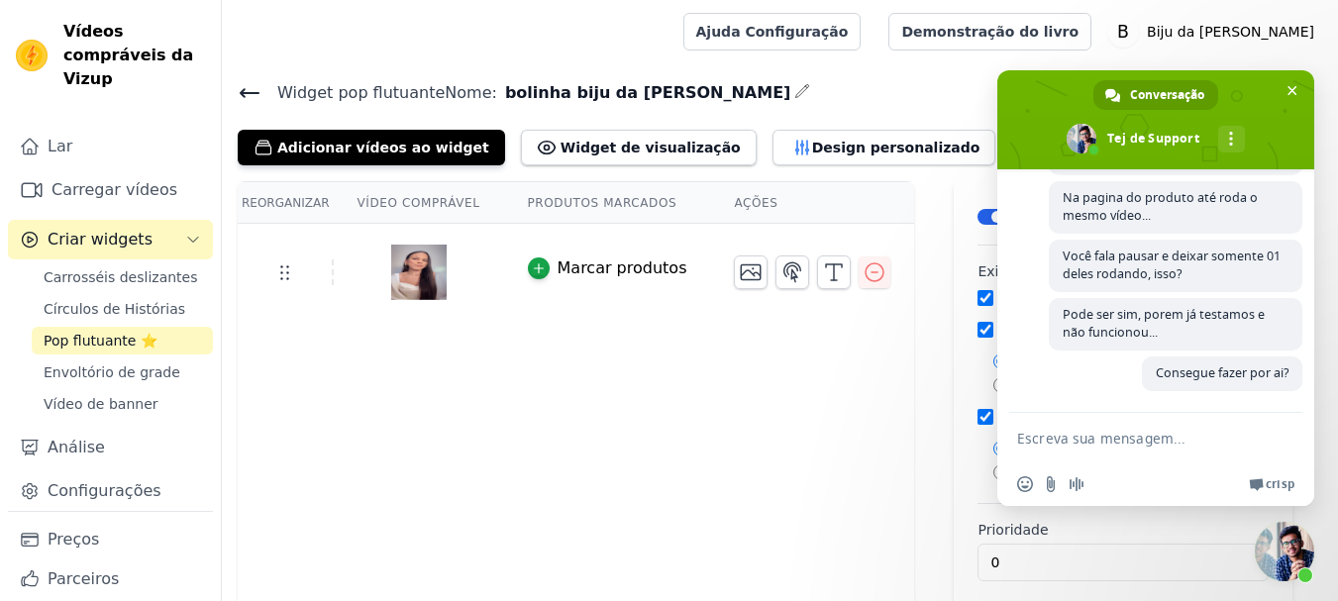
click at [798, 350] on div "Reorganizar Vídeo comprável Produtos marcados Ações Marcar produtos" at bounding box center [576, 401] width 677 height 440
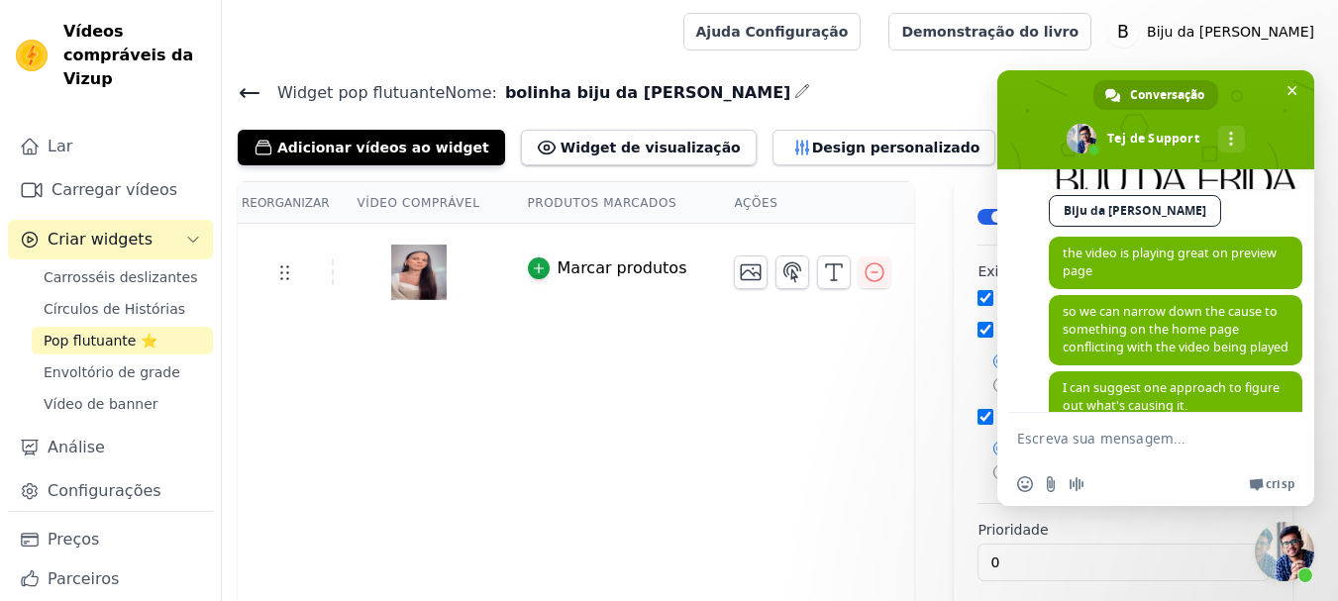
scroll to position [1863, 0]
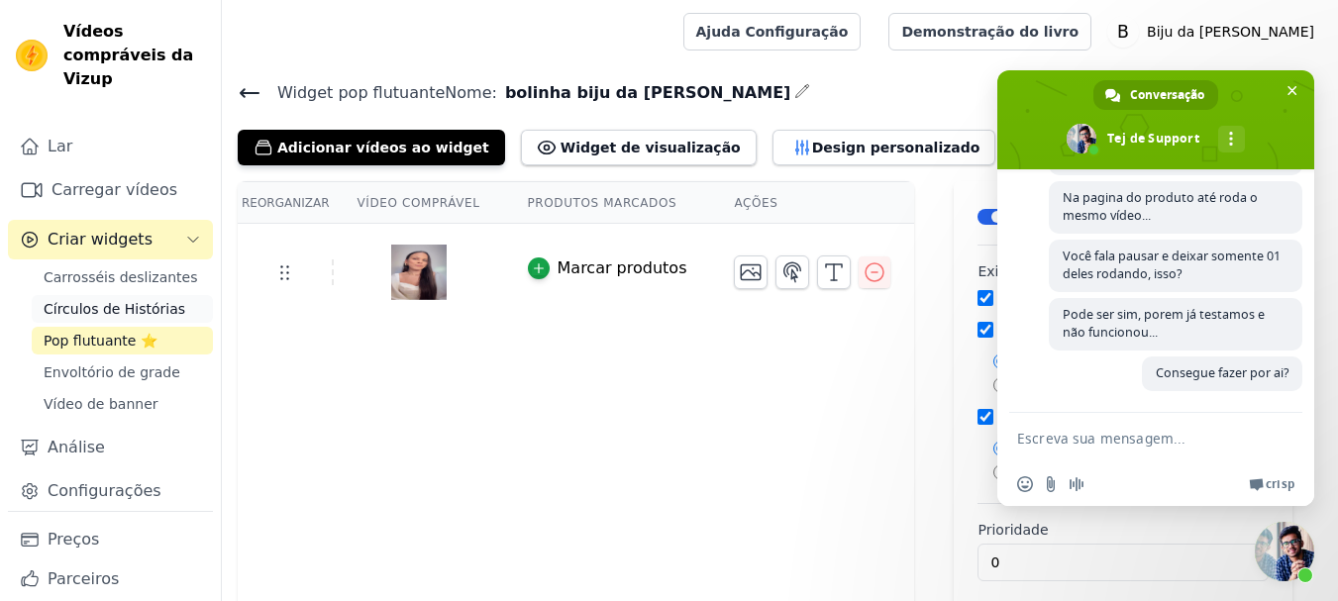
click at [115, 309] on font "Círculos de Histórias" at bounding box center [115, 309] width 142 height 16
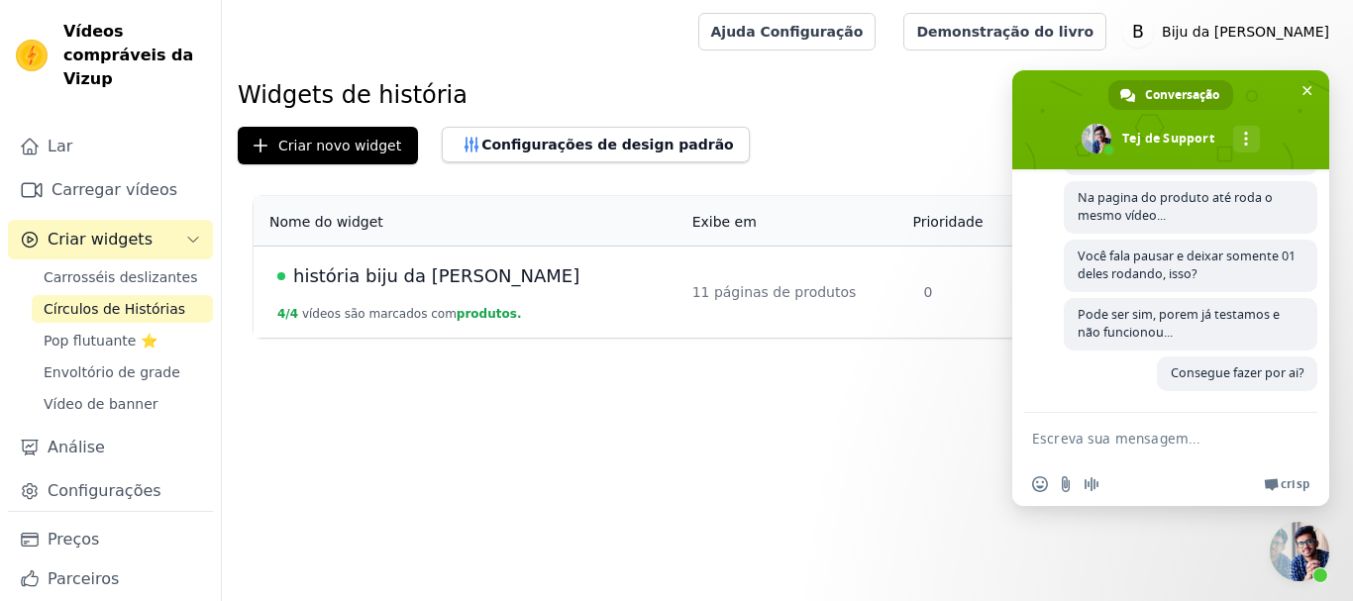
click at [354, 277] on font "história biju da frida" at bounding box center [436, 275] width 286 height 21
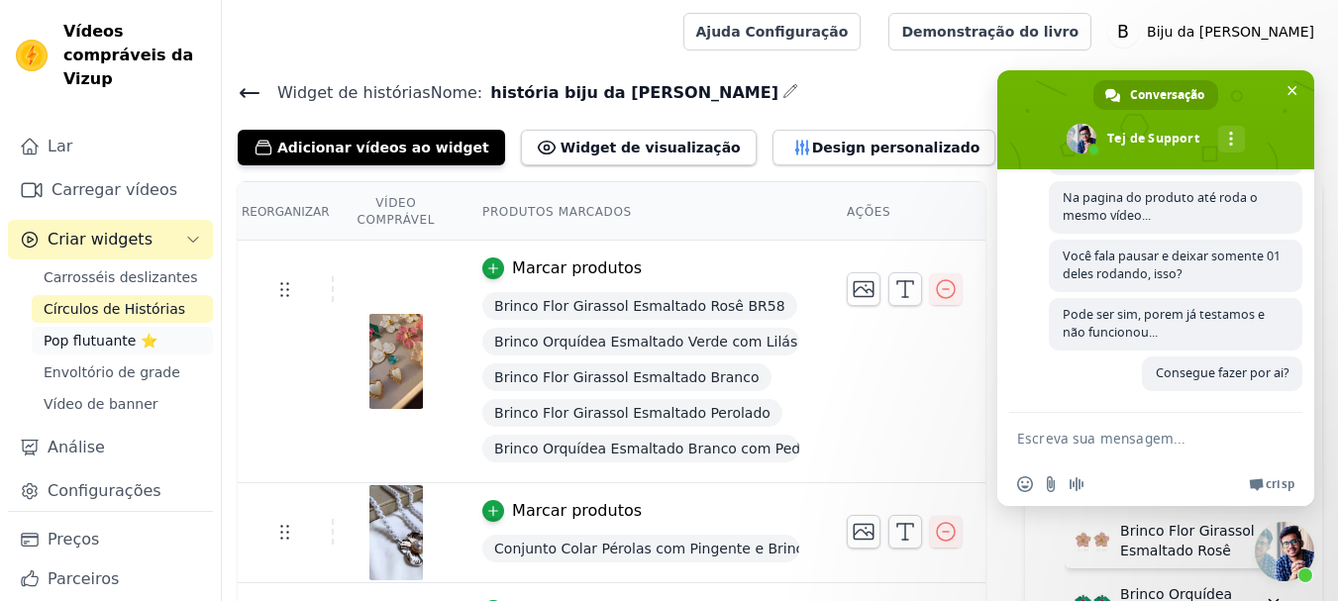
click at [83, 333] on font "Pop flutuante ⭐" at bounding box center [101, 341] width 114 height 16
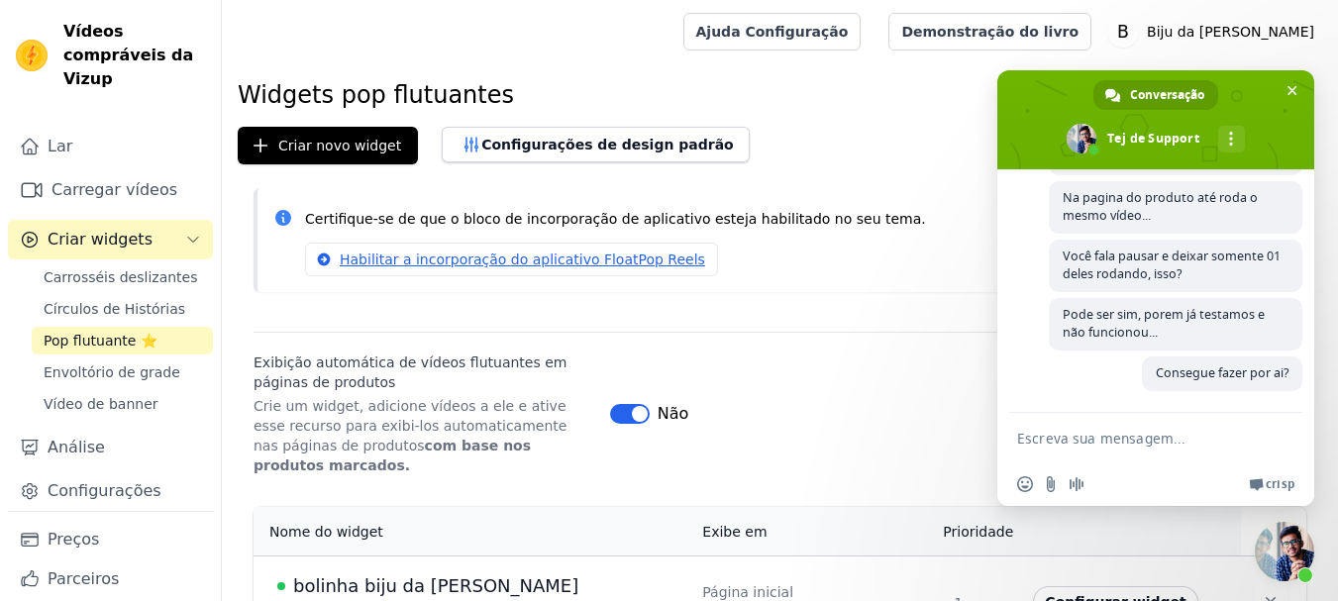
scroll to position [36, 0]
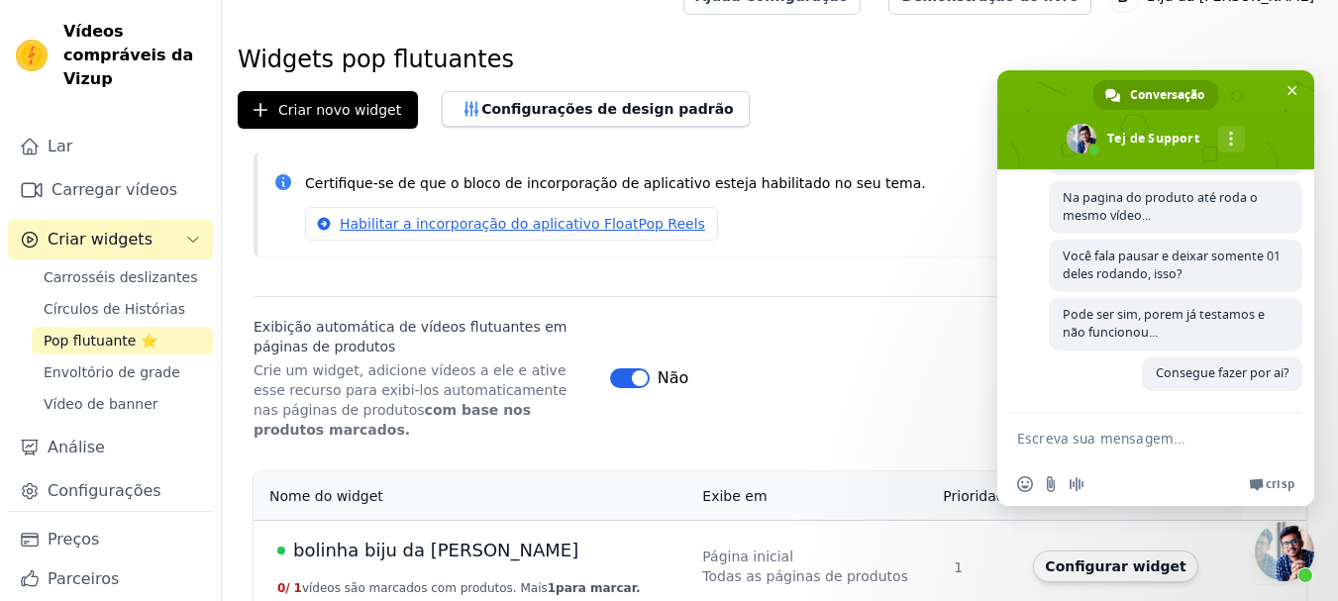
click at [414, 540] on font "bolinha biju da frida" at bounding box center [435, 550] width 285 height 21
